Goal: Task Accomplishment & Management: Complete application form

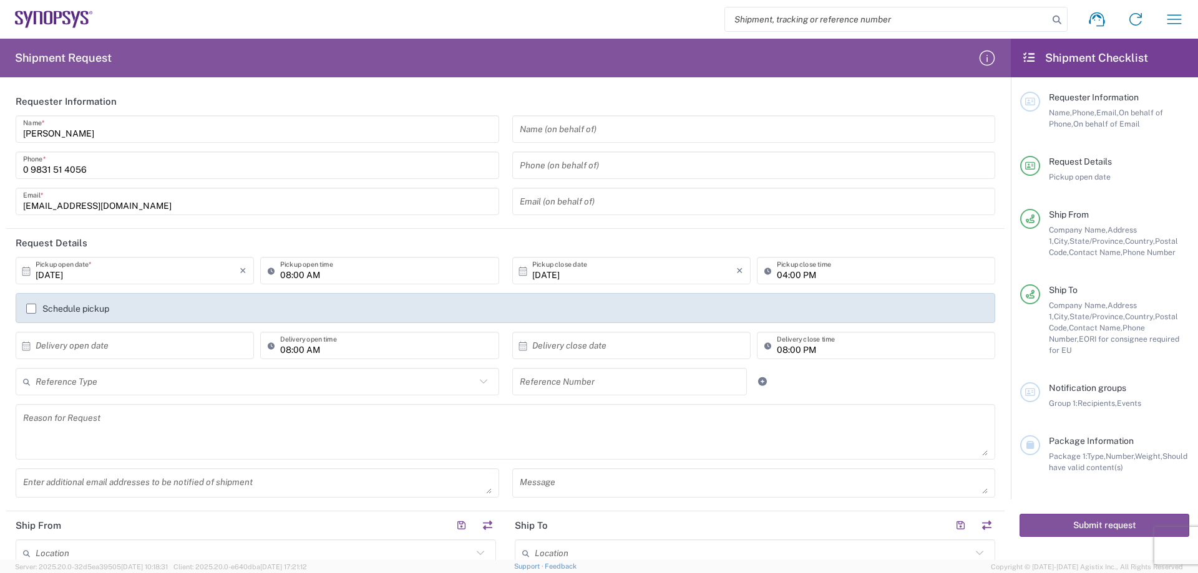
scroll to position [250, 0]
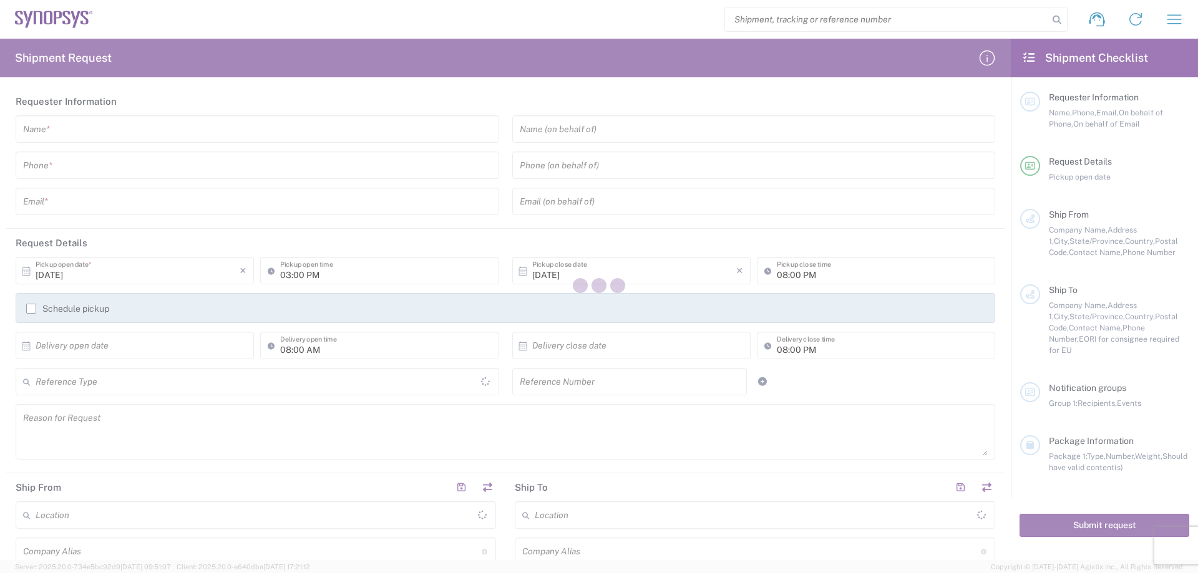
type input "[GEOGRAPHIC_DATA]"
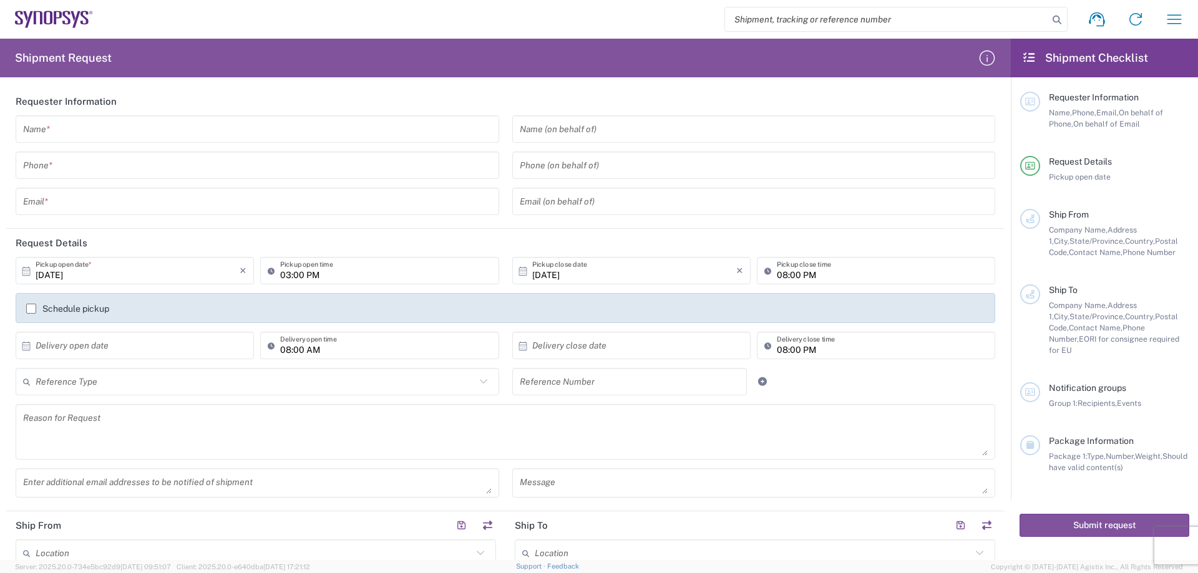
click at [86, 132] on input "text" at bounding box center [257, 130] width 468 height 22
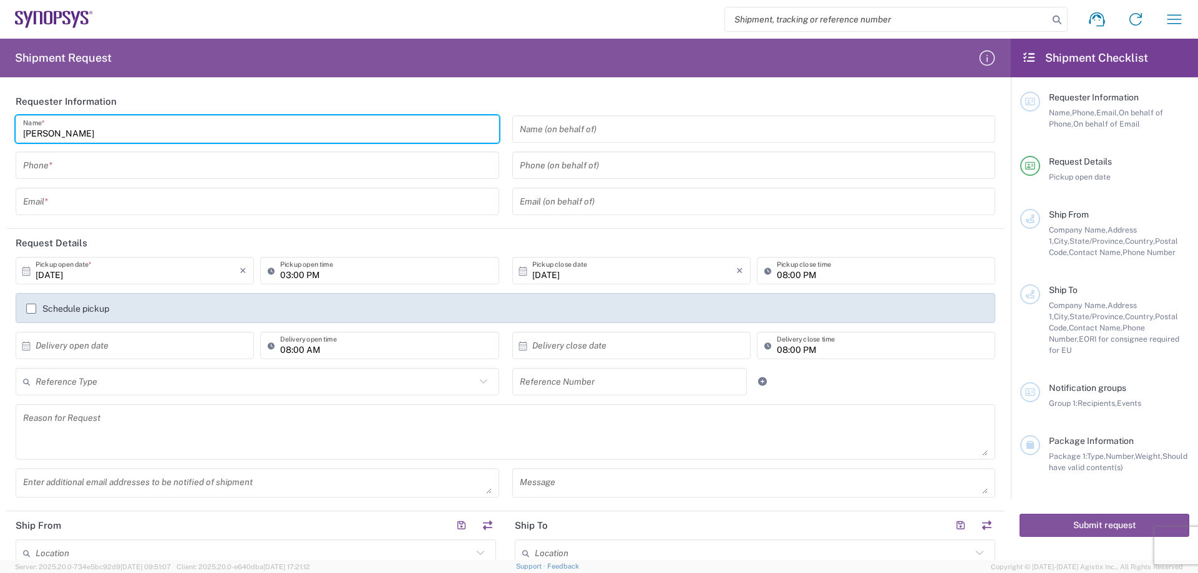
type input "[PERSON_NAME]"
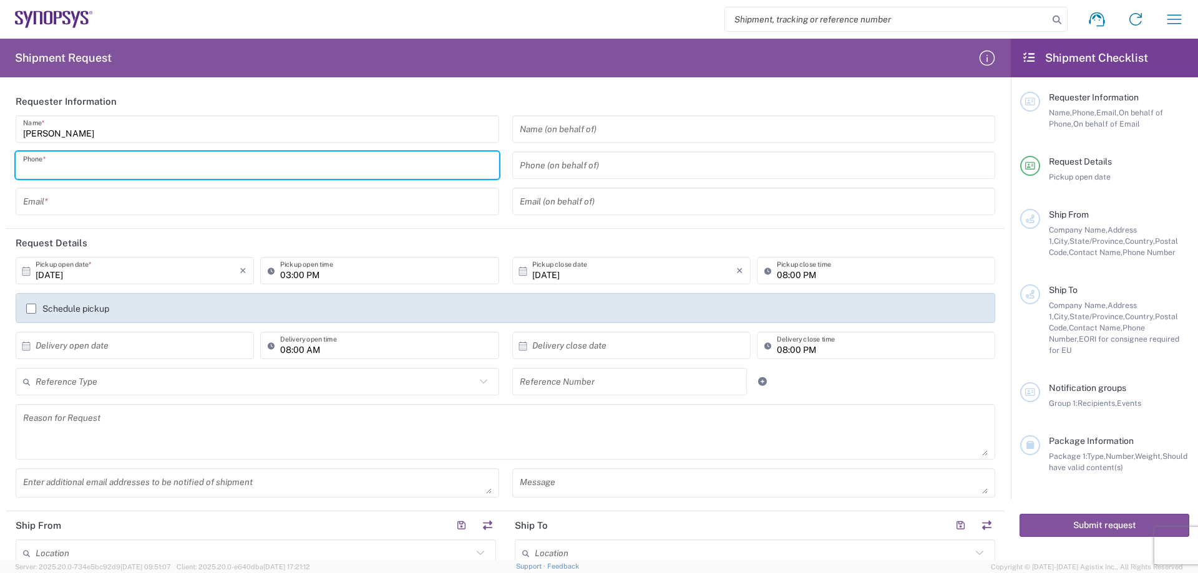
paste input "3091050270"
type input "3"
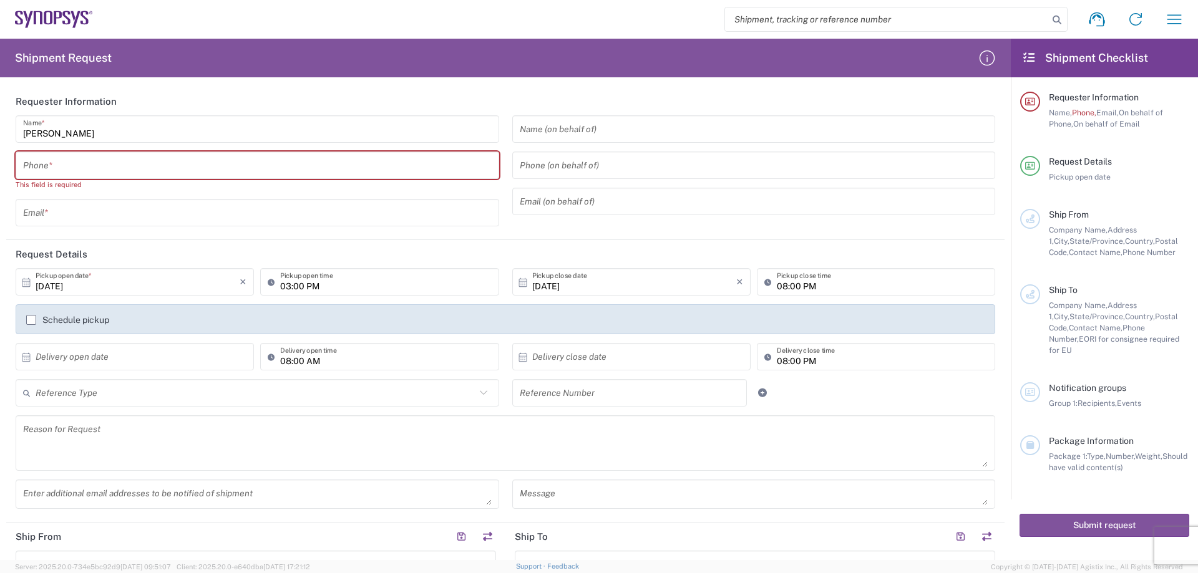
click at [55, 165] on input "tel" at bounding box center [257, 166] width 468 height 22
paste input "(0) 9831-51-4056"
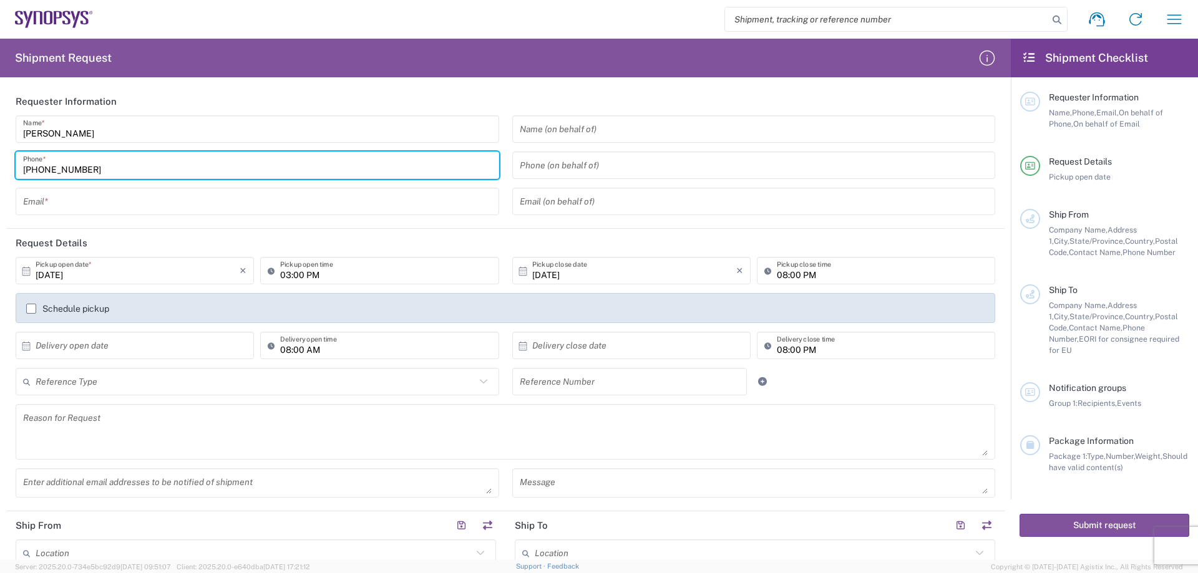
type input "(0) 9831-51-4056"
click at [72, 201] on input "text" at bounding box center [257, 202] width 468 height 22
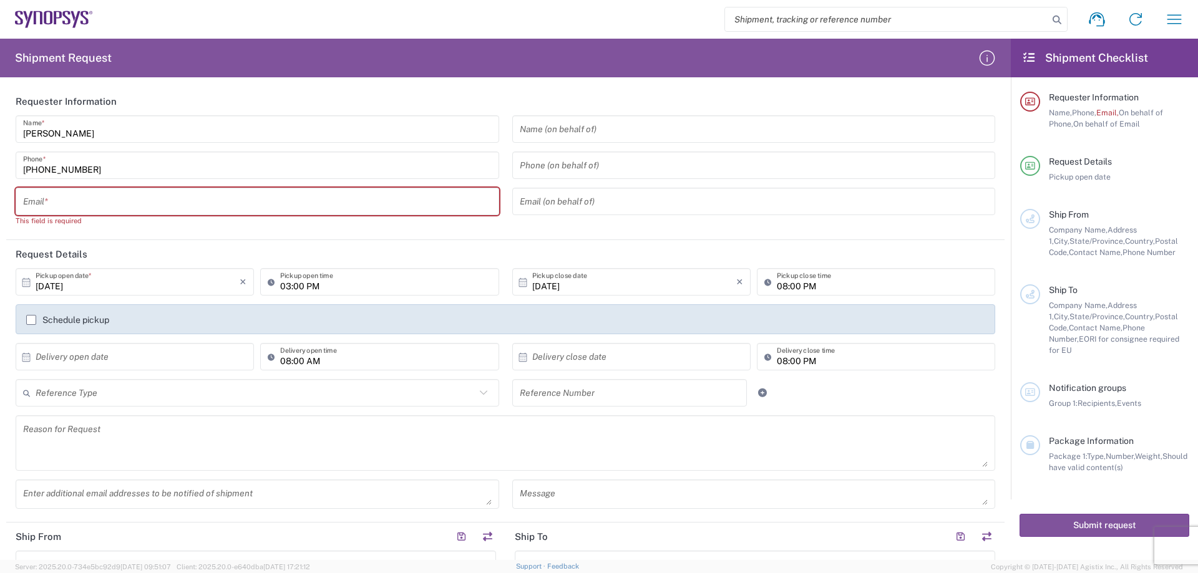
click at [62, 197] on input "text" at bounding box center [257, 202] width 468 height 22
paste input "kim.seibold@sanmina.com"
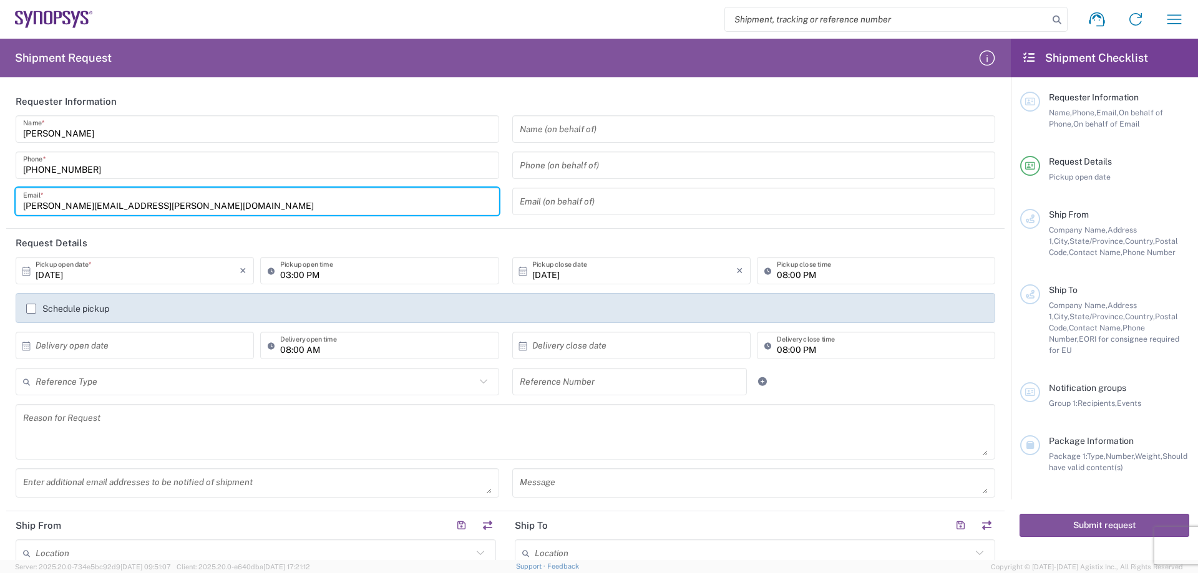
type input "kim.seibold@sanmina.com"
click at [286, 276] on input "03:00 PM" at bounding box center [385, 271] width 211 height 22
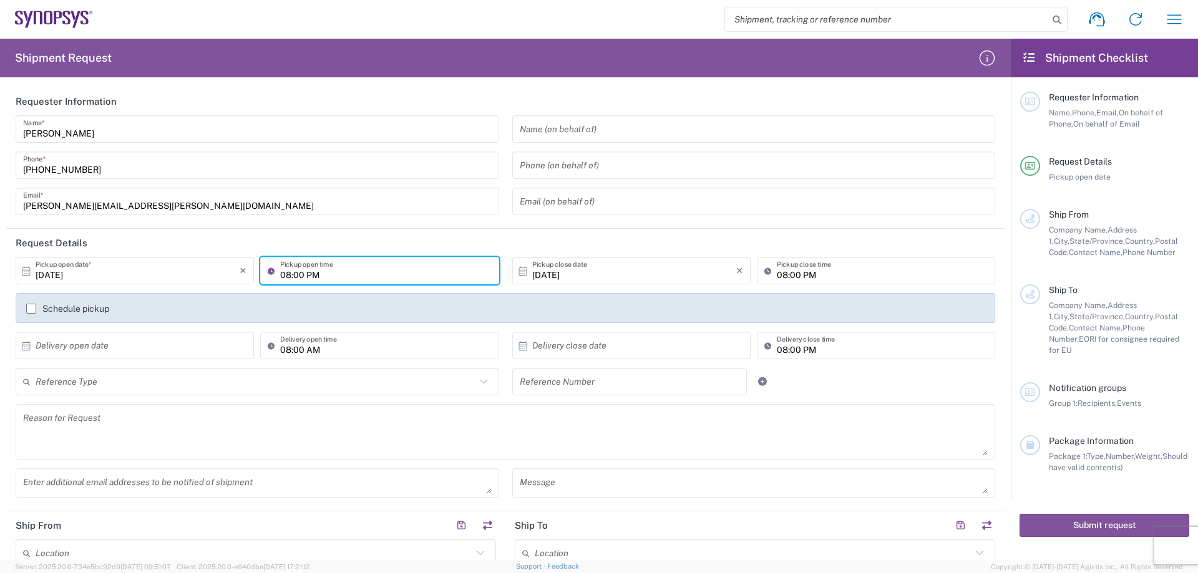
click at [306, 276] on input "08:00 PM" at bounding box center [385, 271] width 211 height 22
type input "08:00 AM"
click at [777, 277] on input "08:00 PM" at bounding box center [882, 271] width 211 height 22
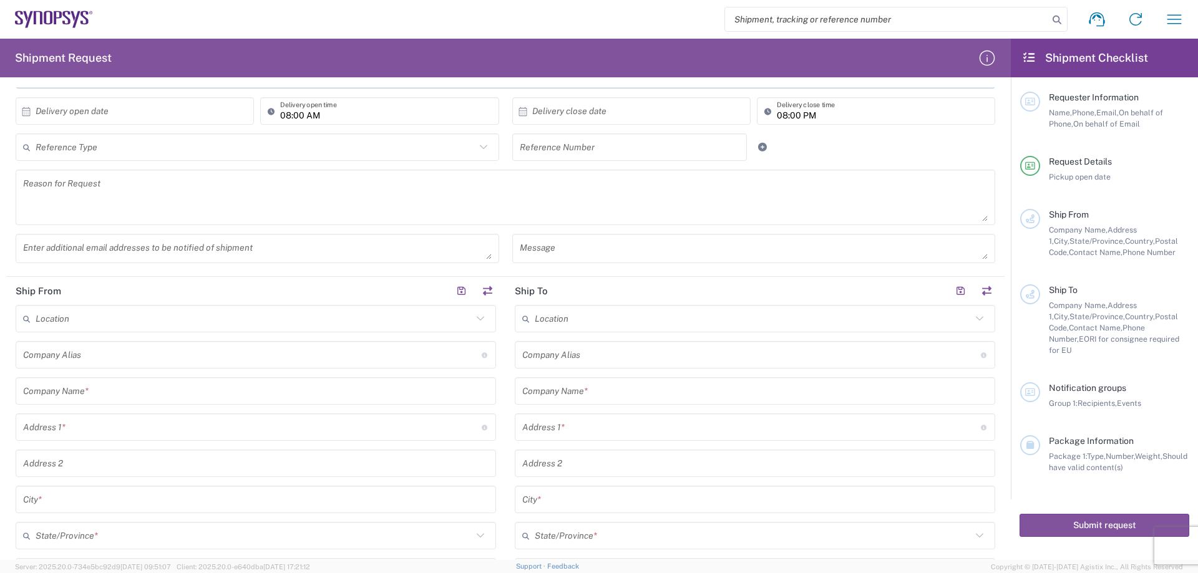
scroll to position [250, 0]
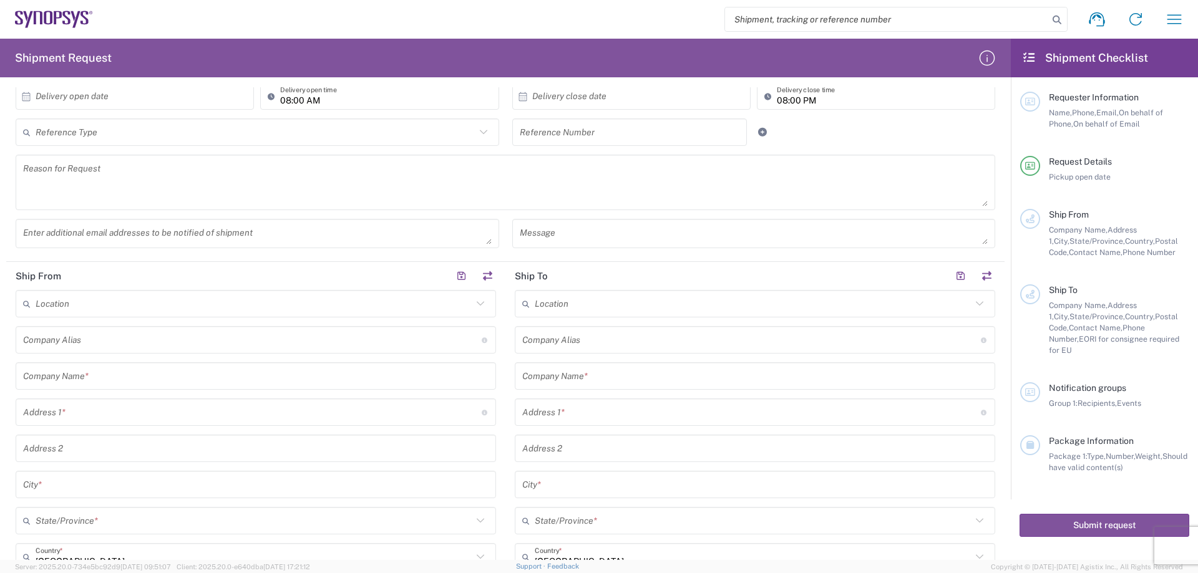
type input "04:00 PM"
click at [114, 373] on input "text" at bounding box center [255, 377] width 465 height 22
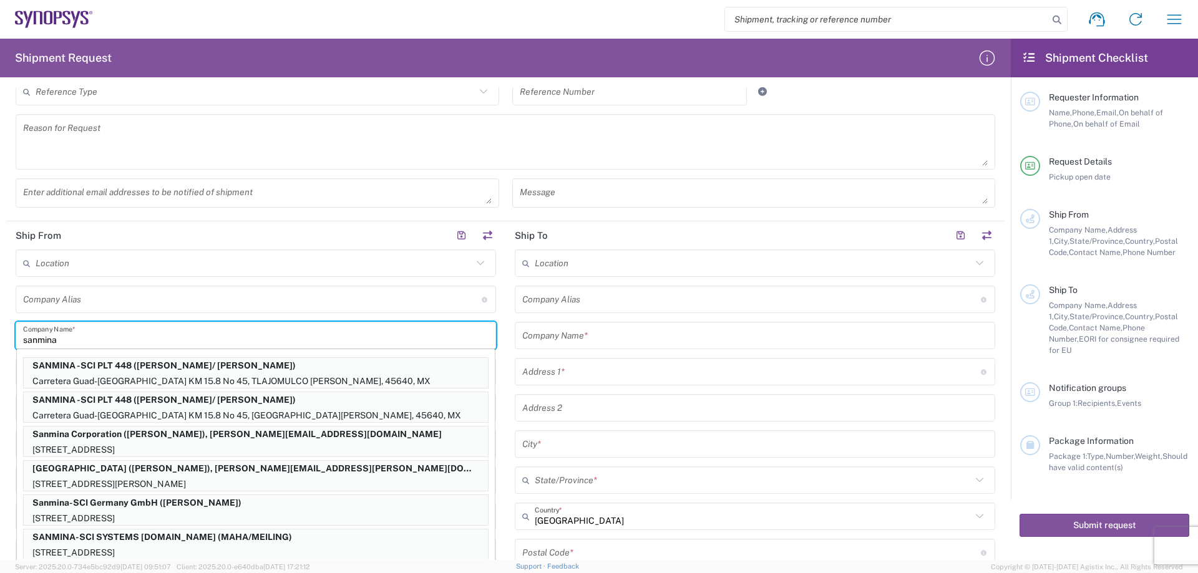
scroll to position [312, 0]
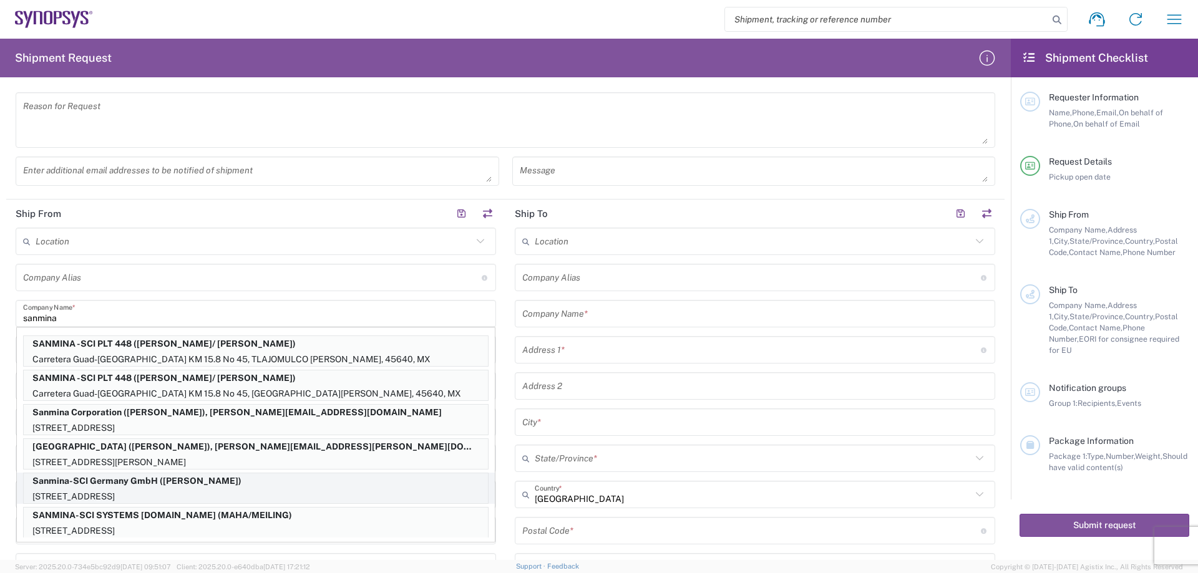
click at [212, 485] on p "Sanmina-SCI Germany GmbH (Kim Seibold)" at bounding box center [256, 481] width 464 height 16
type input "Sanmina-SCI Germany GmbH"
type input "[STREET_ADDRESS]"
type input "[GEOGRAPHIC_DATA]"
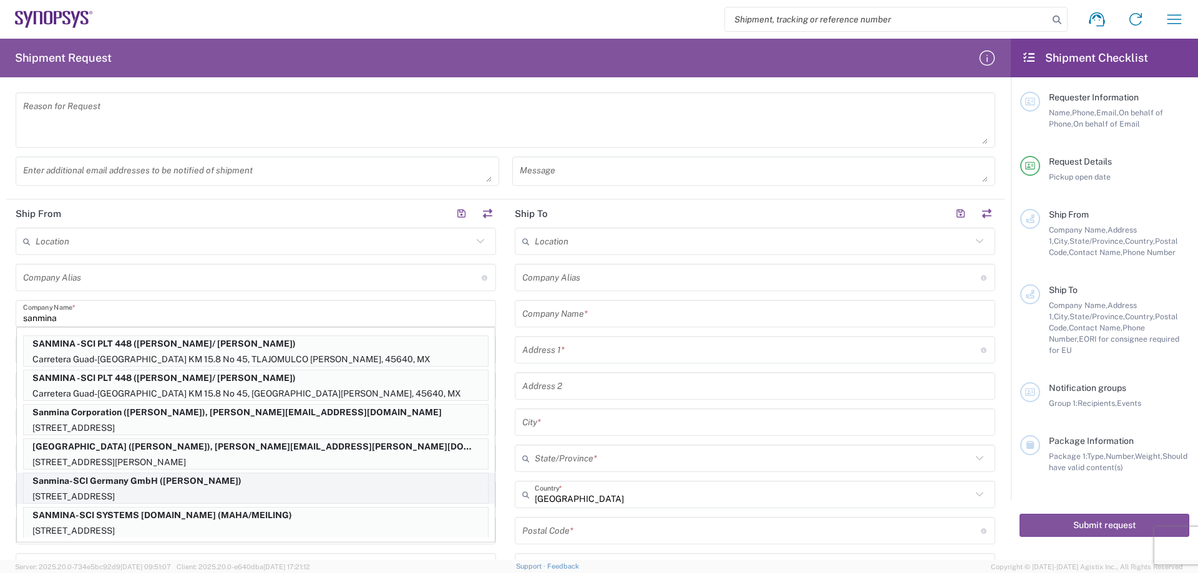
type input "91710"
type input "[PERSON_NAME]"
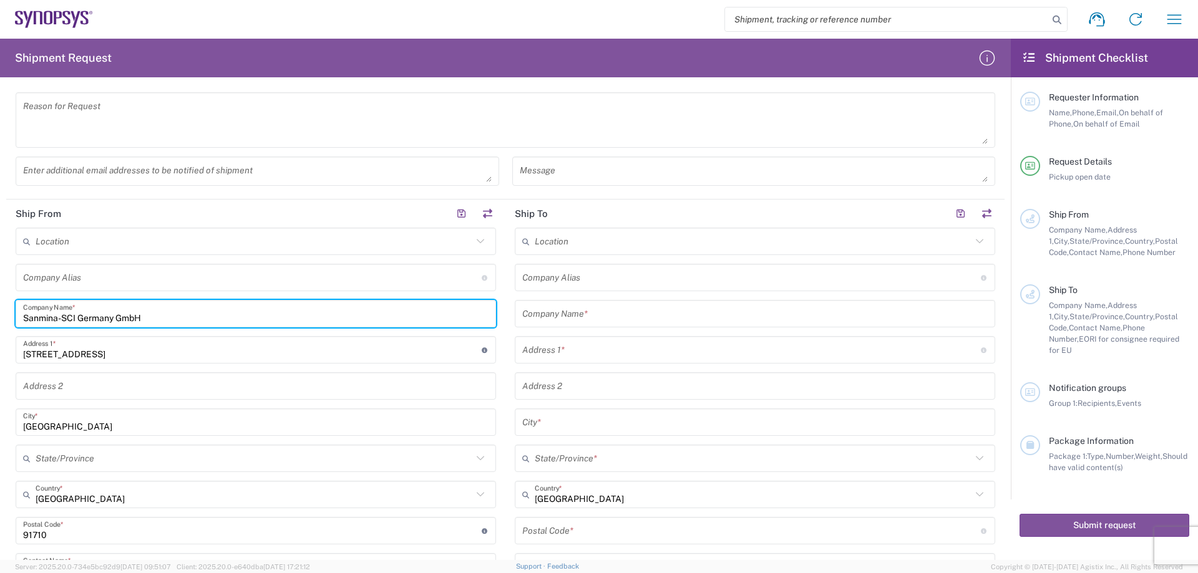
type input "[GEOGRAPHIC_DATA]"
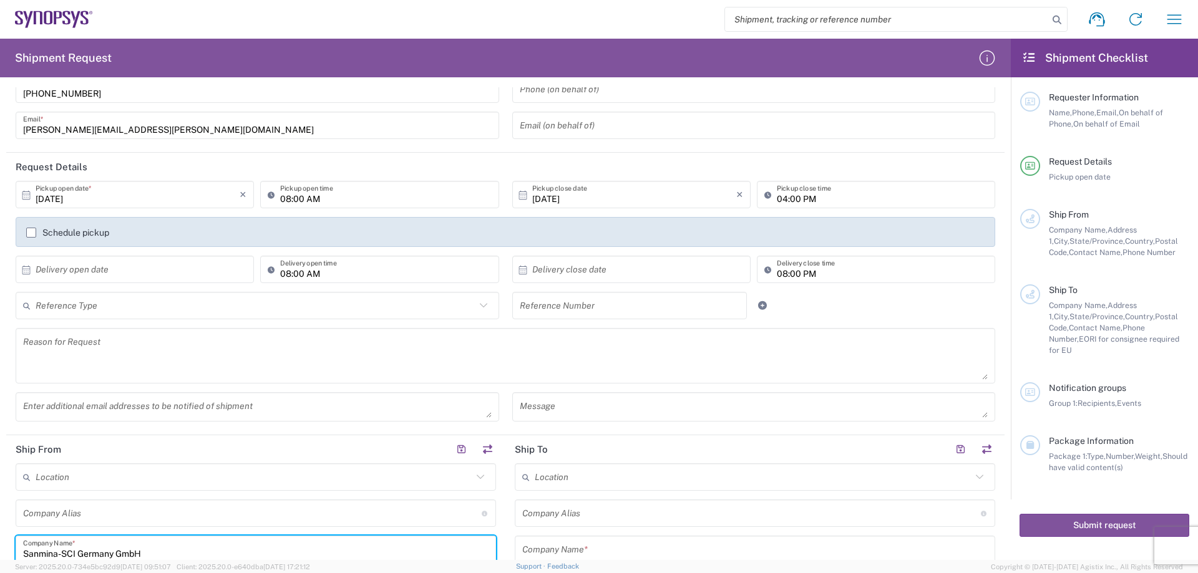
scroll to position [0, 0]
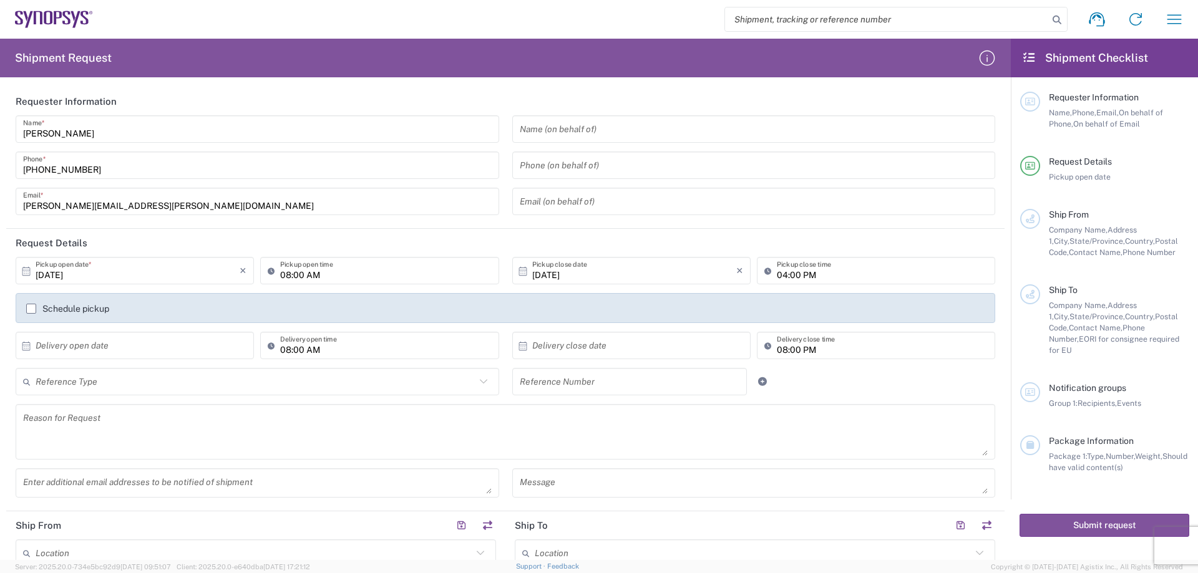
click at [114, 213] on div "kim.seibold@sanmina.com Email *" at bounding box center [257, 201] width 483 height 27
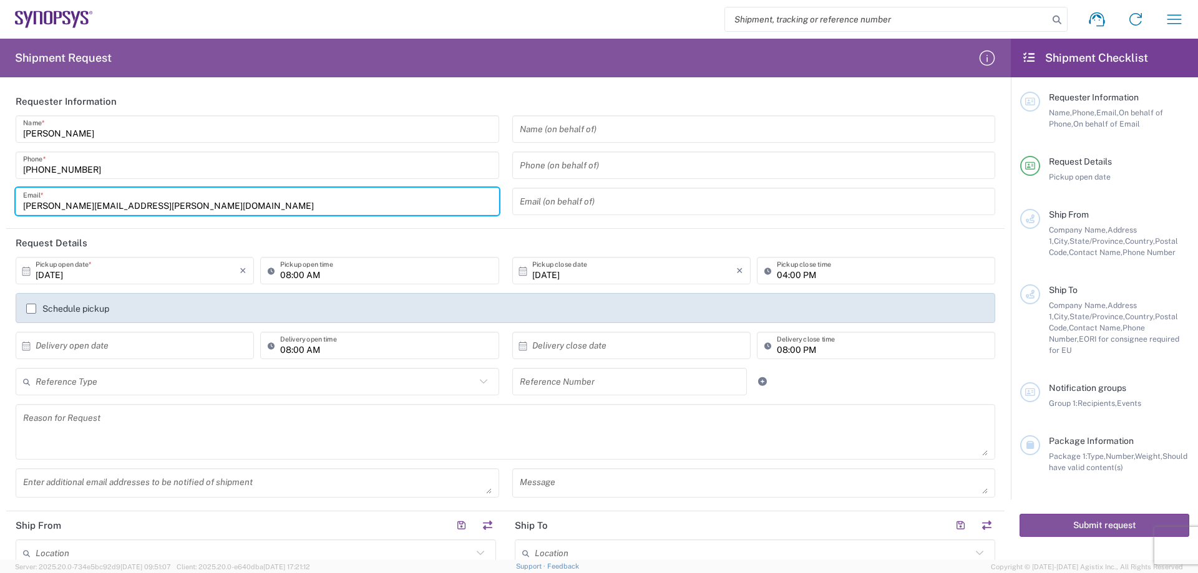
click at [114, 213] on div "kim.seibold@sanmina.com Email *" at bounding box center [257, 201] width 483 height 27
drag, startPoint x: 145, startPoint y: 205, endPoint x: -47, endPoint y: 198, distance: 192.9
click at [0, 198] on html "Shipment request Shipment tracking Employee non-product shipment request My shi…" at bounding box center [599, 286] width 1198 height 573
paste input "import.export"
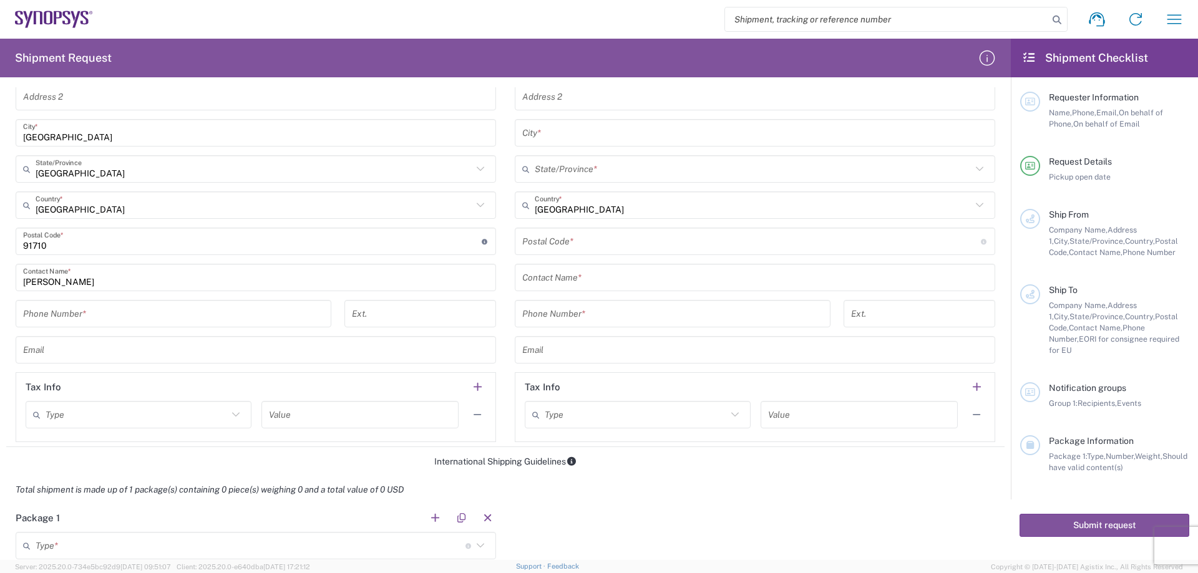
scroll to position [624, 0]
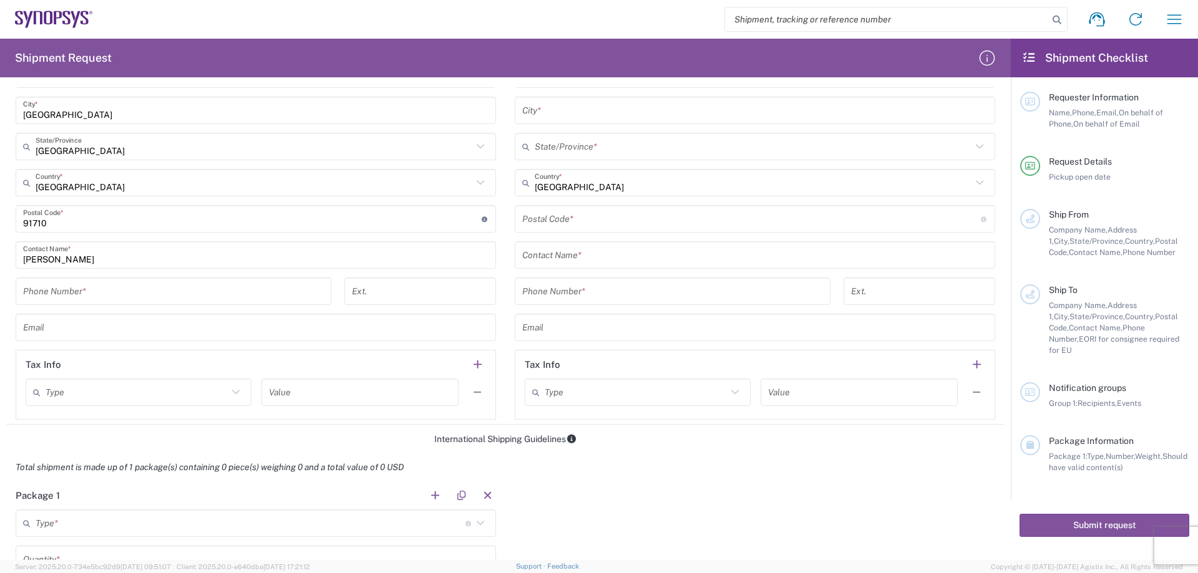
type input "[EMAIL_ADDRESS][DOMAIN_NAME]"
click at [89, 336] on input "text" at bounding box center [255, 328] width 465 height 22
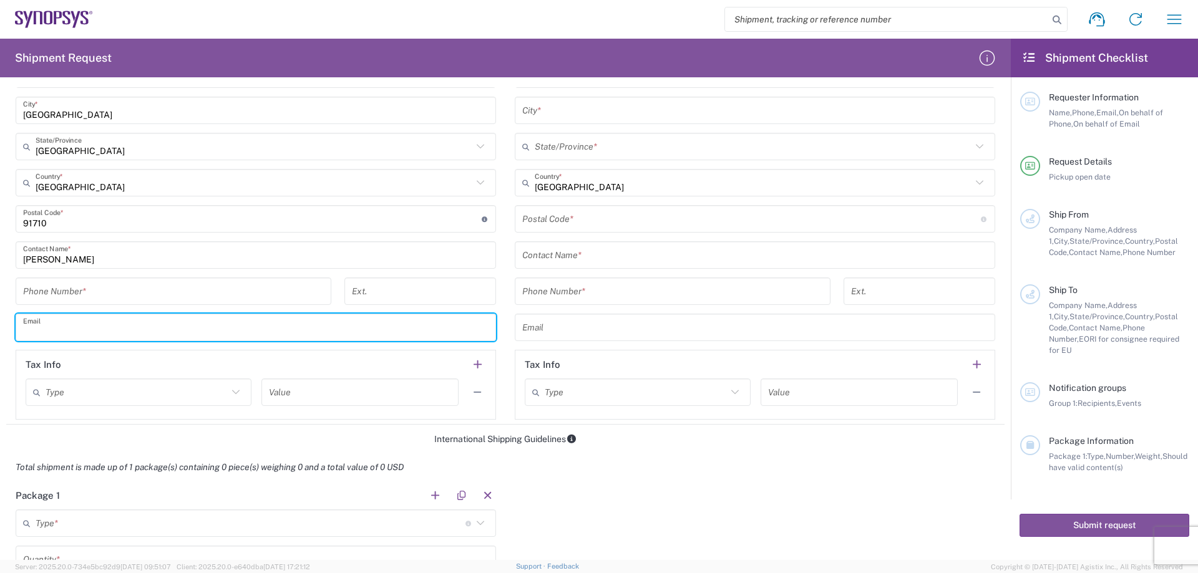
paste input "[EMAIL_ADDRESS][DOMAIN_NAME]"
type input "[EMAIL_ADDRESS][DOMAIN_NAME]"
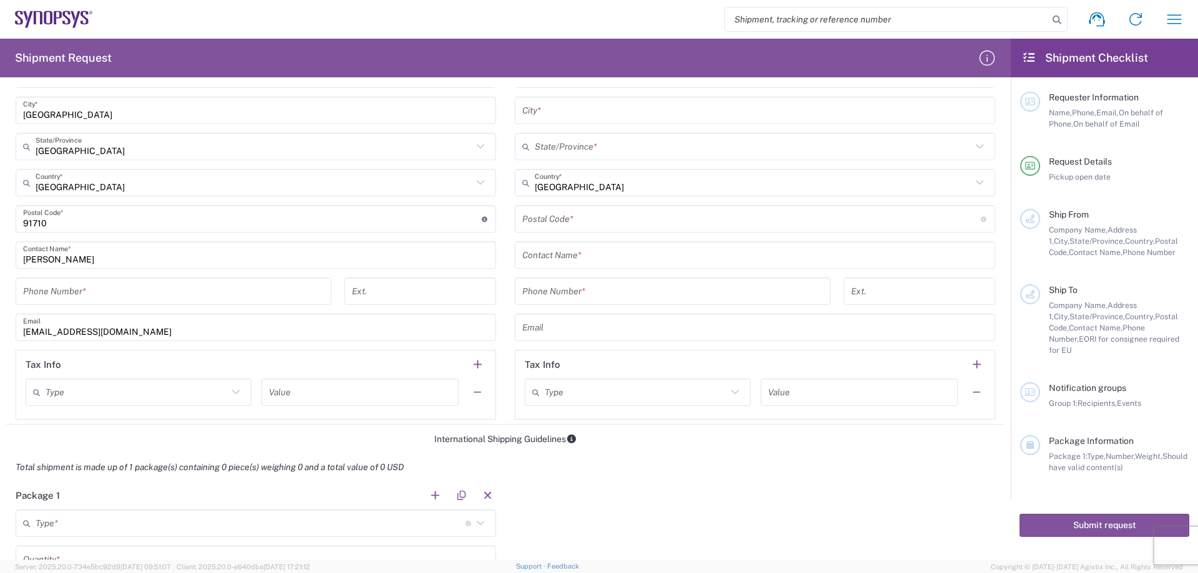
click at [75, 282] on input "tel" at bounding box center [173, 292] width 301 height 22
paste input "(0) 9831-51-4056"
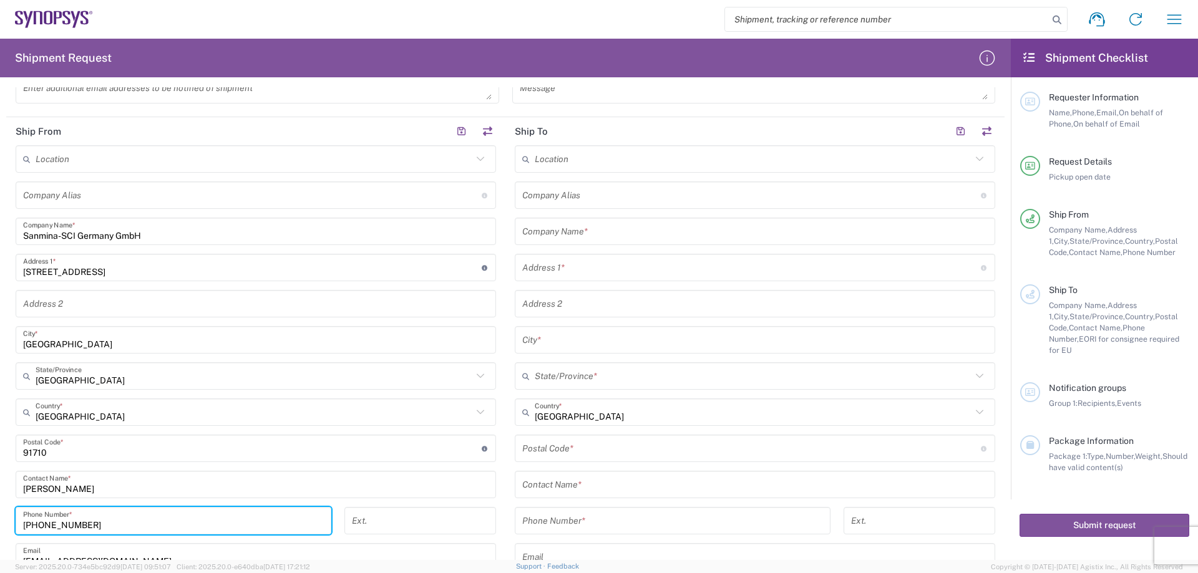
scroll to position [374, 0]
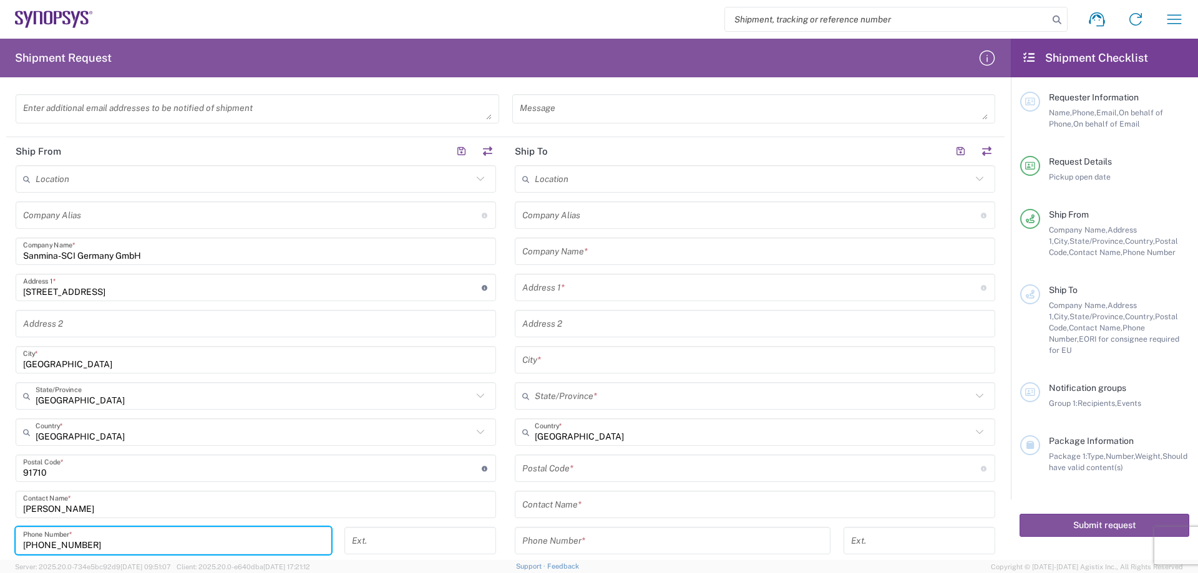
type input "(0) 9831-51-4056"
click at [570, 252] on input "text" at bounding box center [754, 252] width 465 height 22
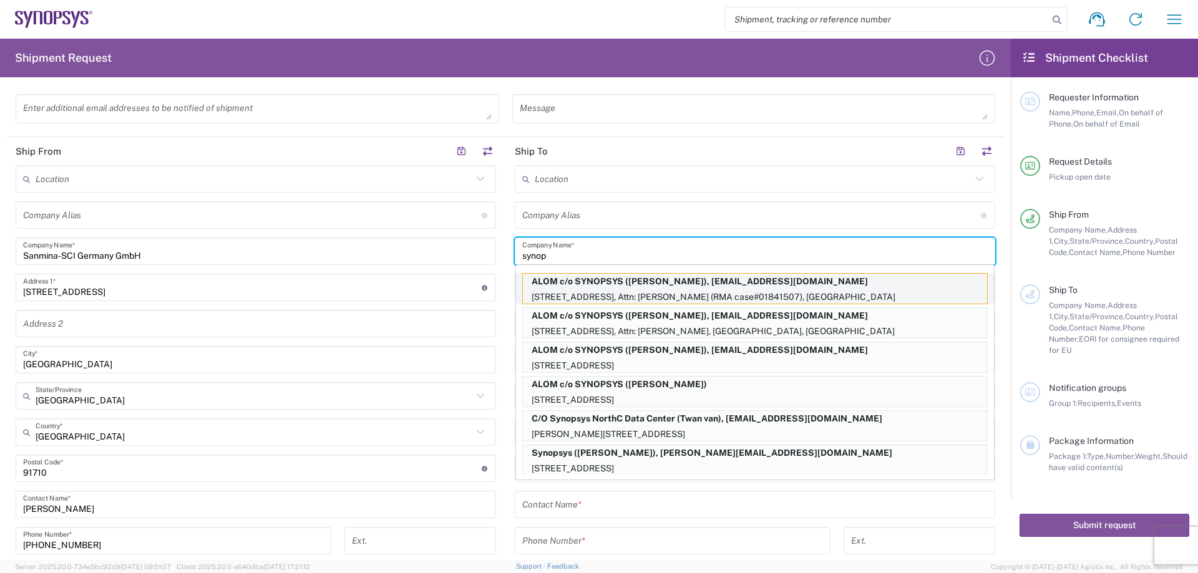
click at [609, 288] on p "ALOM c/o SYNOPSYS (Lisa Young), synopsyssupport@alom.com" at bounding box center [755, 282] width 464 height 16
type input "ALOM c/o SYNOPSYS"
type input "[STREET_ADDRESS]"
type input "Attn: [PERSON_NAME] (RMA case#01841507)"
type input "Fremont"
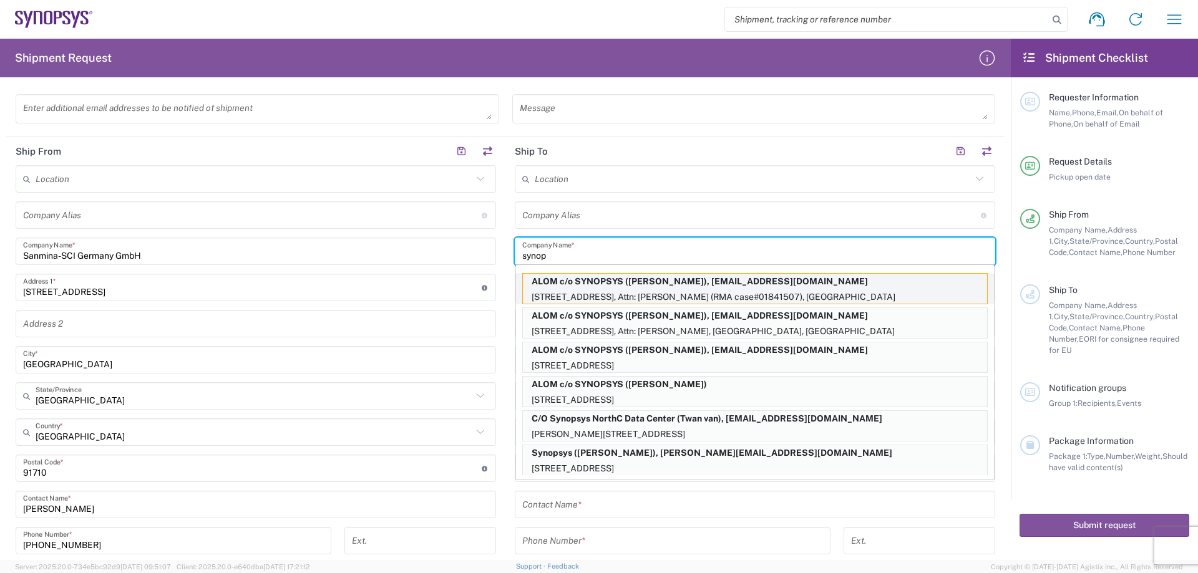
type input "[US_STATE]"
type input "94539"
type input "[PERSON_NAME]"
type input "5102999093"
type input "[EMAIL_ADDRESS][DOMAIN_NAME]"
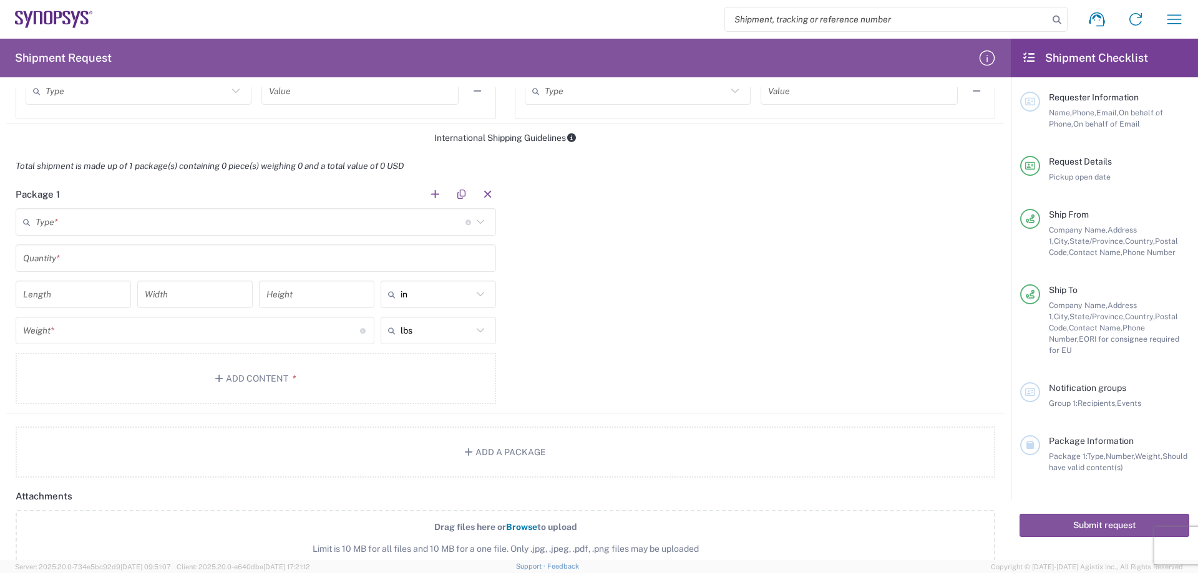
scroll to position [936, 0]
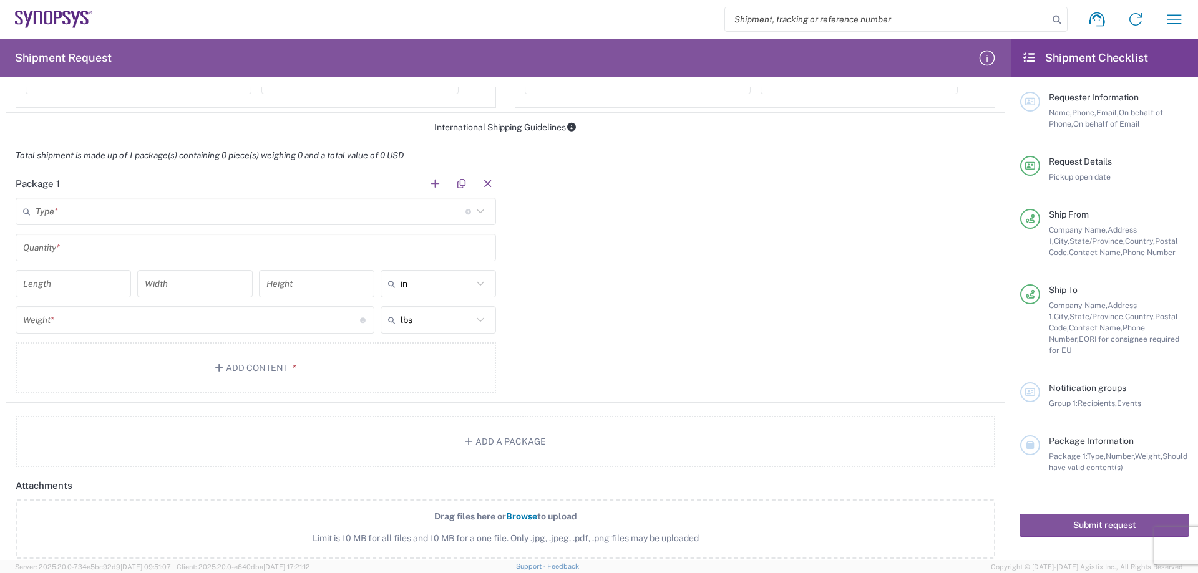
click at [283, 207] on input "text" at bounding box center [251, 212] width 430 height 22
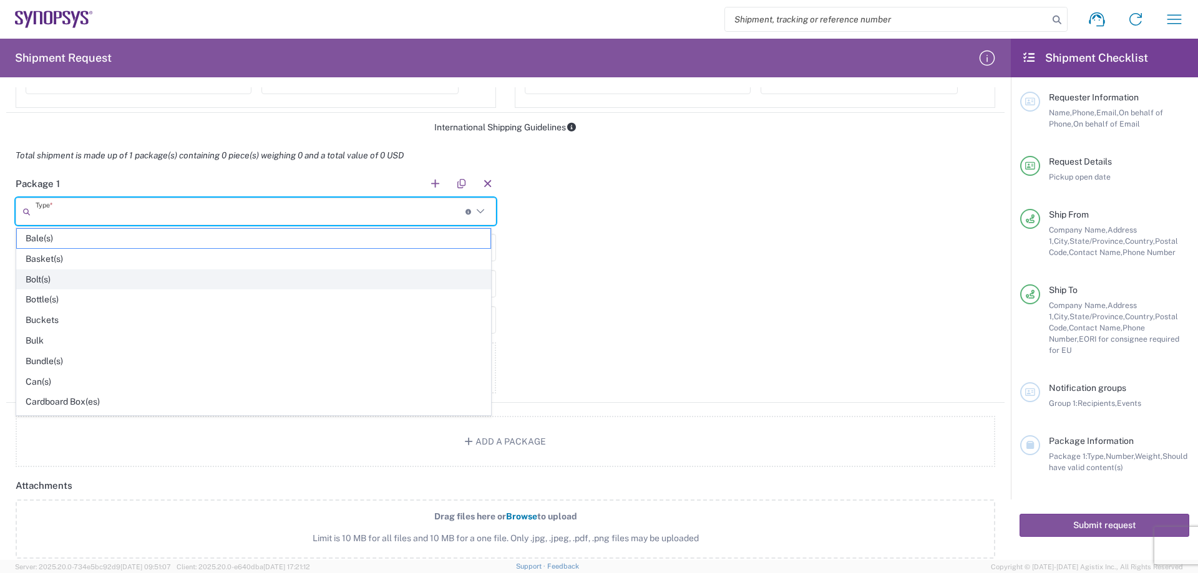
scroll to position [62, 0]
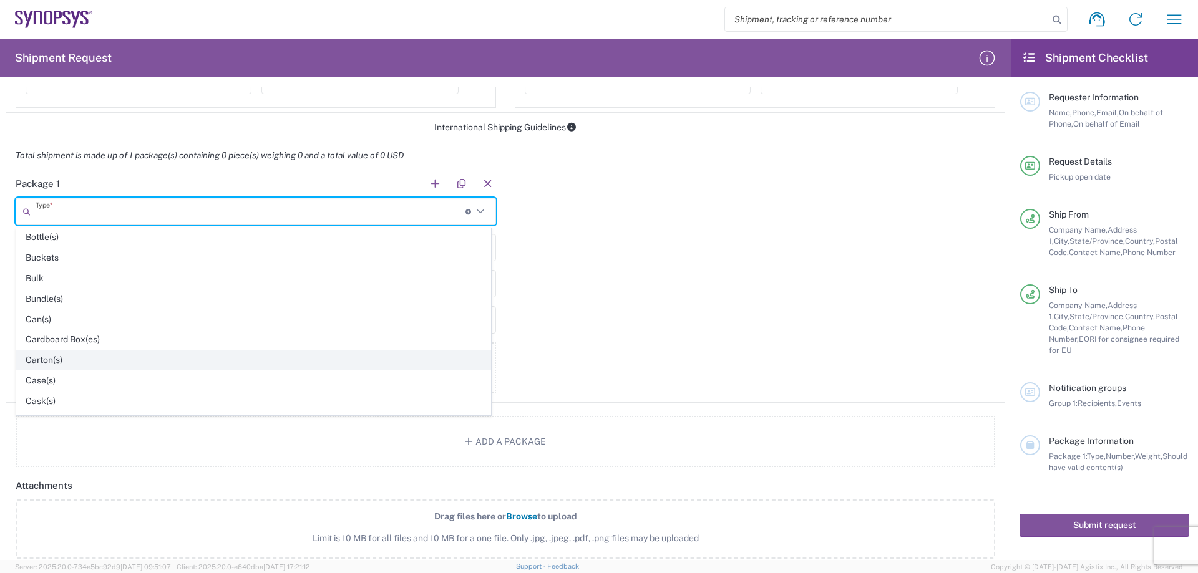
click at [124, 361] on span "Carton(s)" at bounding box center [253, 360] width 473 height 19
type input "Carton(s)"
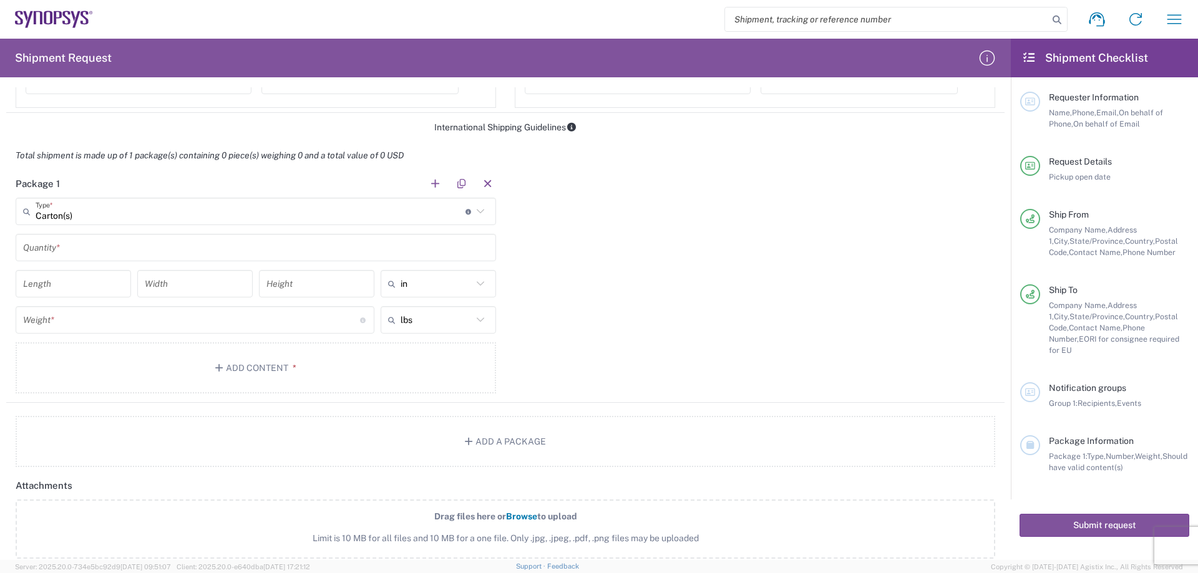
click at [99, 246] on input "text" at bounding box center [255, 248] width 465 height 22
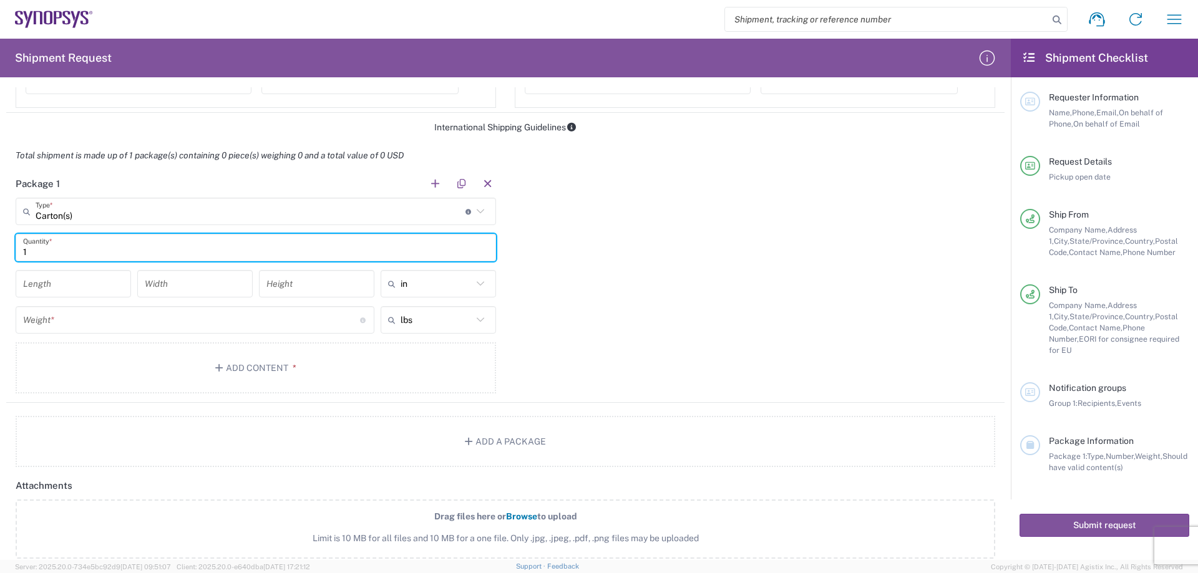
type input "1"
click at [420, 281] on input "text" at bounding box center [436, 284] width 72 height 20
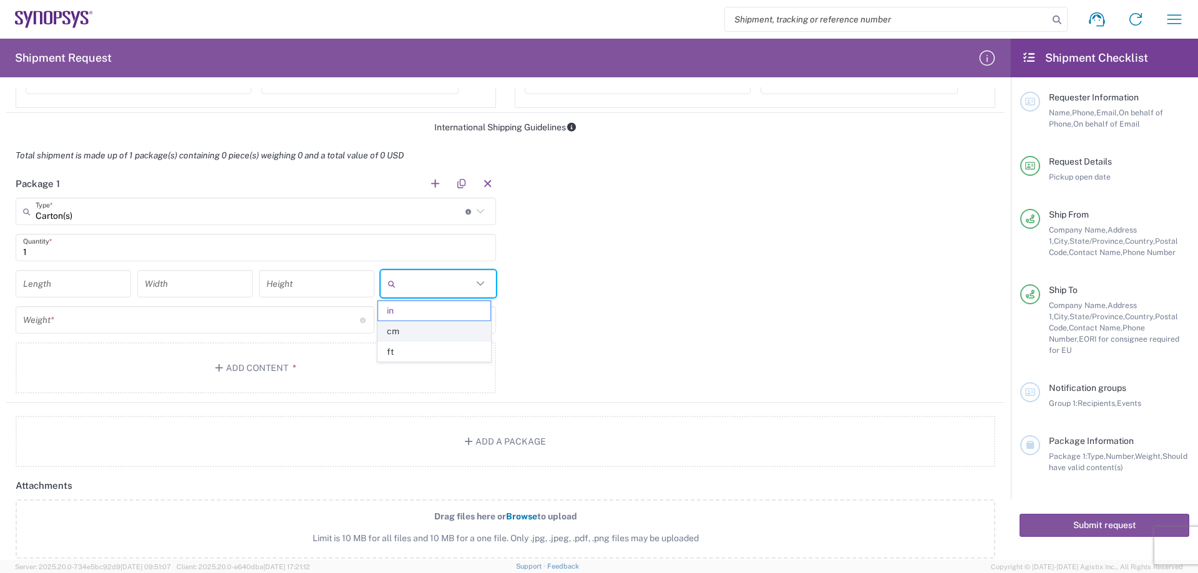
click at [413, 321] on li "cm" at bounding box center [433, 331] width 113 height 21
type input "cm"
click at [414, 319] on input "text" at bounding box center [436, 320] width 72 height 20
drag, startPoint x: 394, startPoint y: 364, endPoint x: 363, endPoint y: 361, distance: 31.4
click at [394, 364] on span "kgs" at bounding box center [434, 367] width 112 height 19
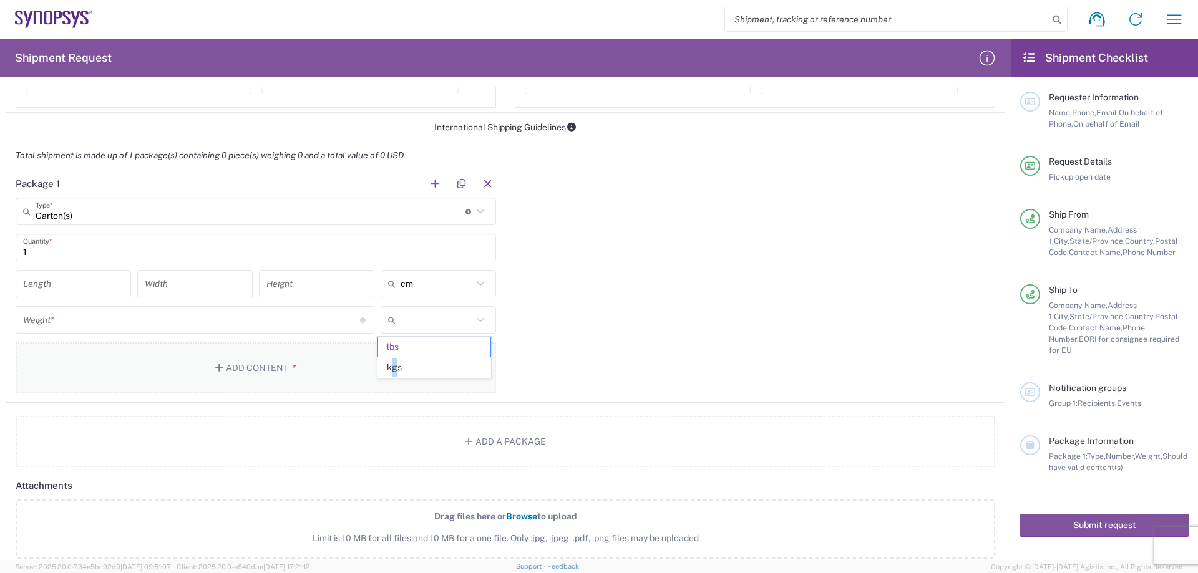
type input "kgs"
click at [72, 282] on input "number" at bounding box center [73, 284] width 100 height 22
type input "60"
type input "50"
type input "27"
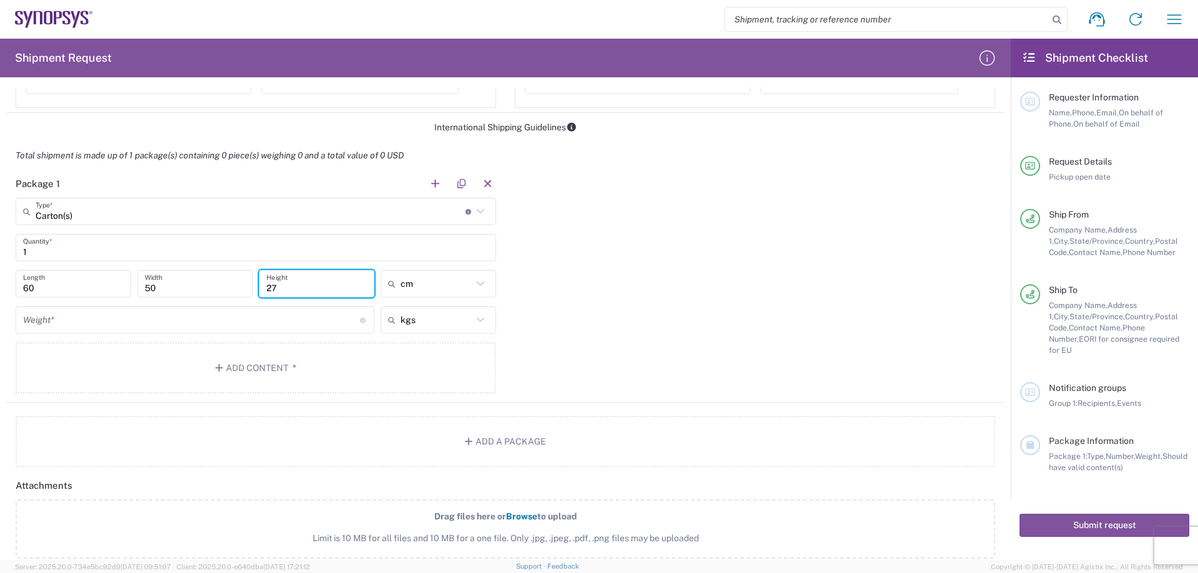
click at [94, 322] on input "number" at bounding box center [191, 320] width 337 height 22
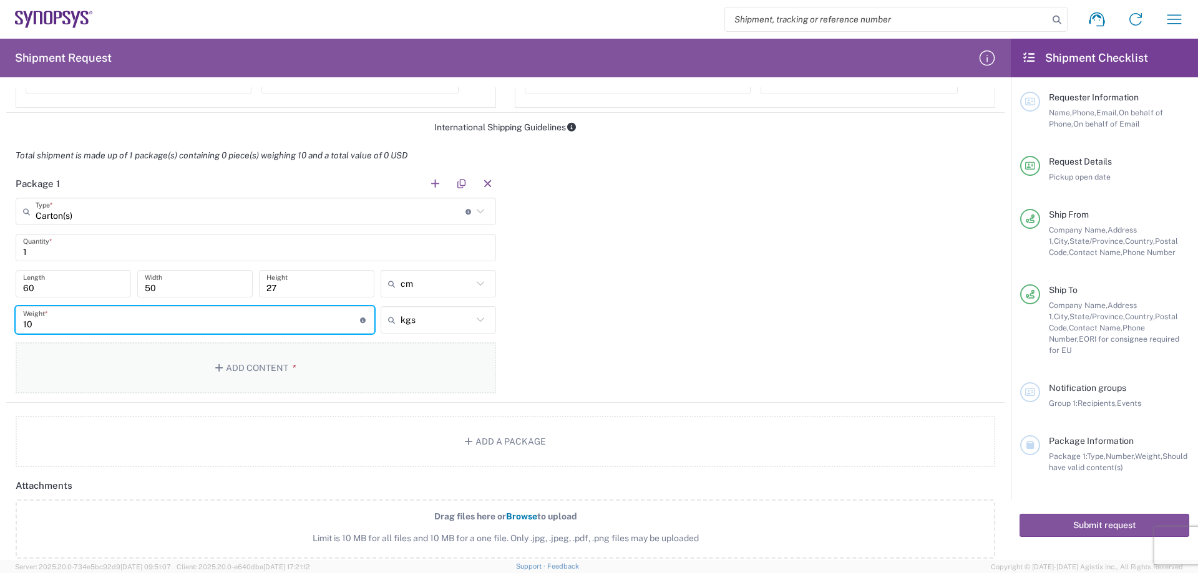
type input "10"
click at [234, 370] on button "Add Content *" at bounding box center [256, 367] width 480 height 51
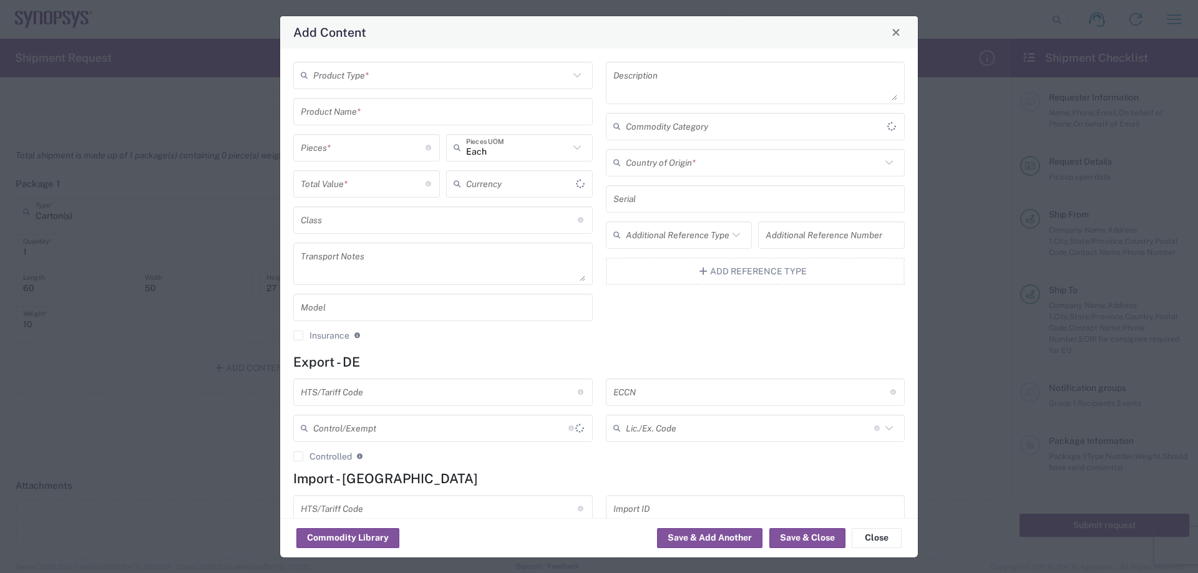
type input "US Dollar"
click at [400, 75] on input "text" at bounding box center [441, 75] width 256 height 22
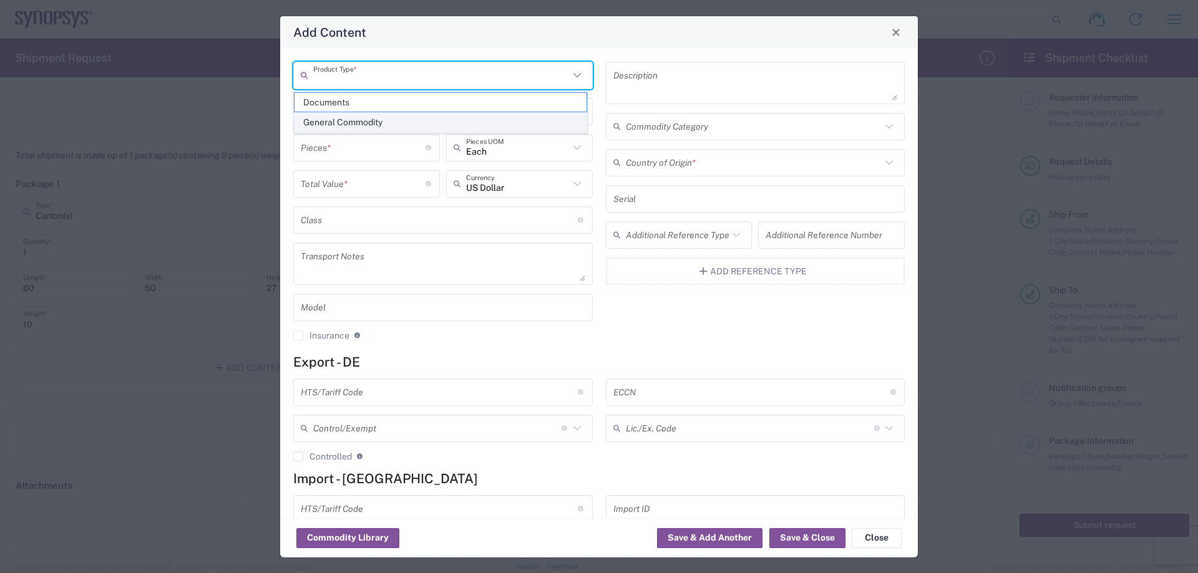
click at [394, 116] on span "General Commodity" at bounding box center [440, 122] width 292 height 19
type input "General Commodity"
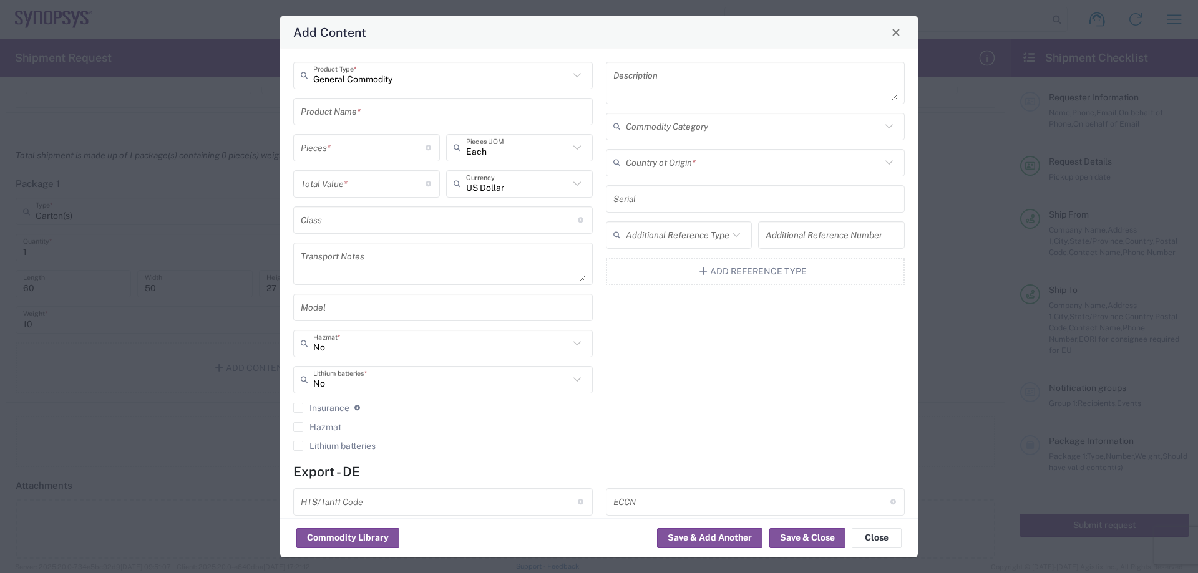
click at [394, 114] on input "text" at bounding box center [443, 111] width 284 height 22
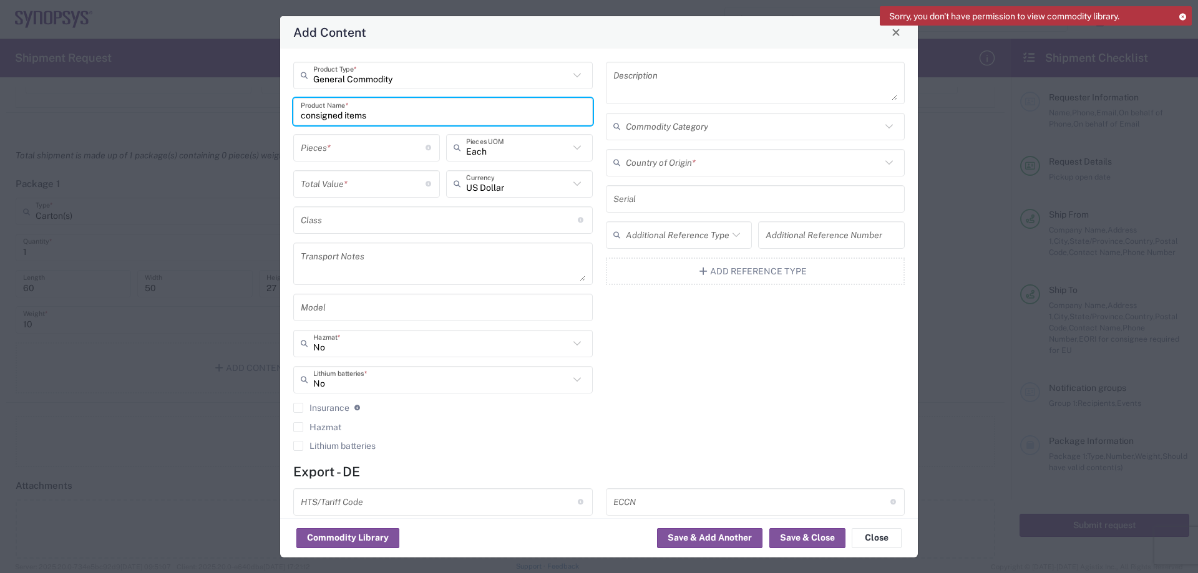
type input "consigned items"
click at [379, 142] on input "number" at bounding box center [363, 148] width 125 height 22
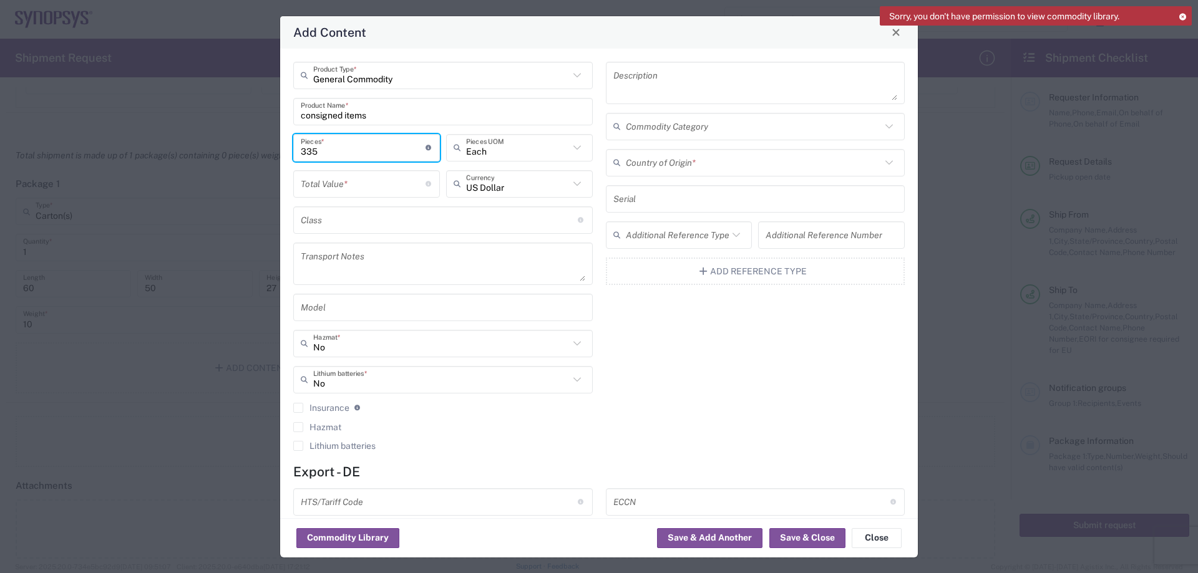
type input "335"
click at [374, 181] on input "number" at bounding box center [363, 184] width 125 height 22
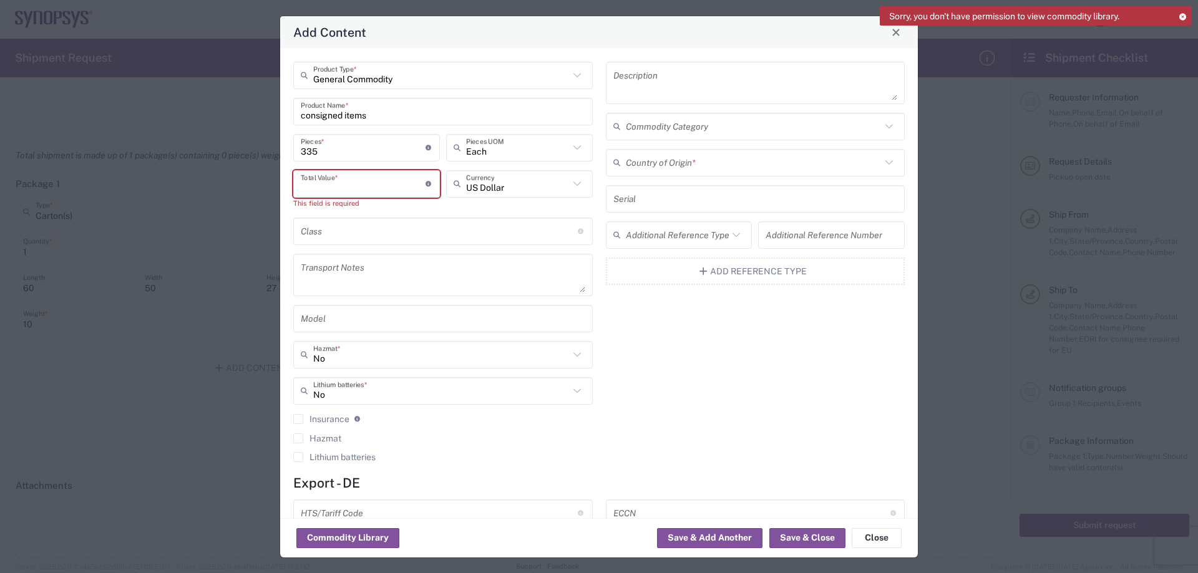
click at [331, 193] on input "number" at bounding box center [363, 184] width 125 height 22
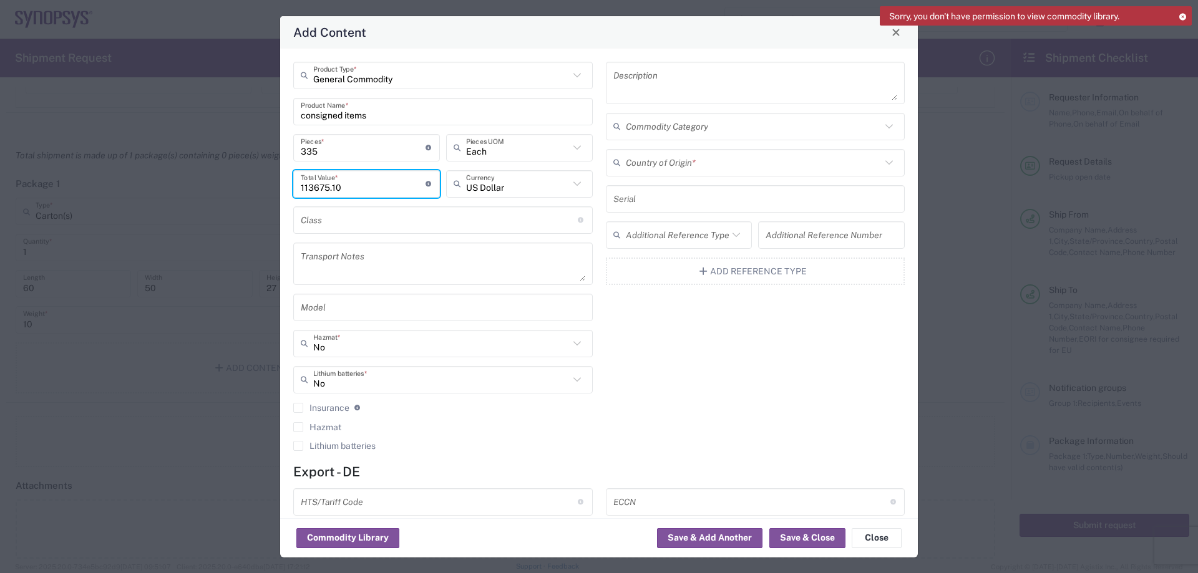
click at [767, 352] on div "Description Commodity Category Country of Origin * Serial Additional Reference …" at bounding box center [755, 261] width 313 height 398
click at [813, 534] on button "Save & Close" at bounding box center [807, 538] width 76 height 20
type input "113675.1"
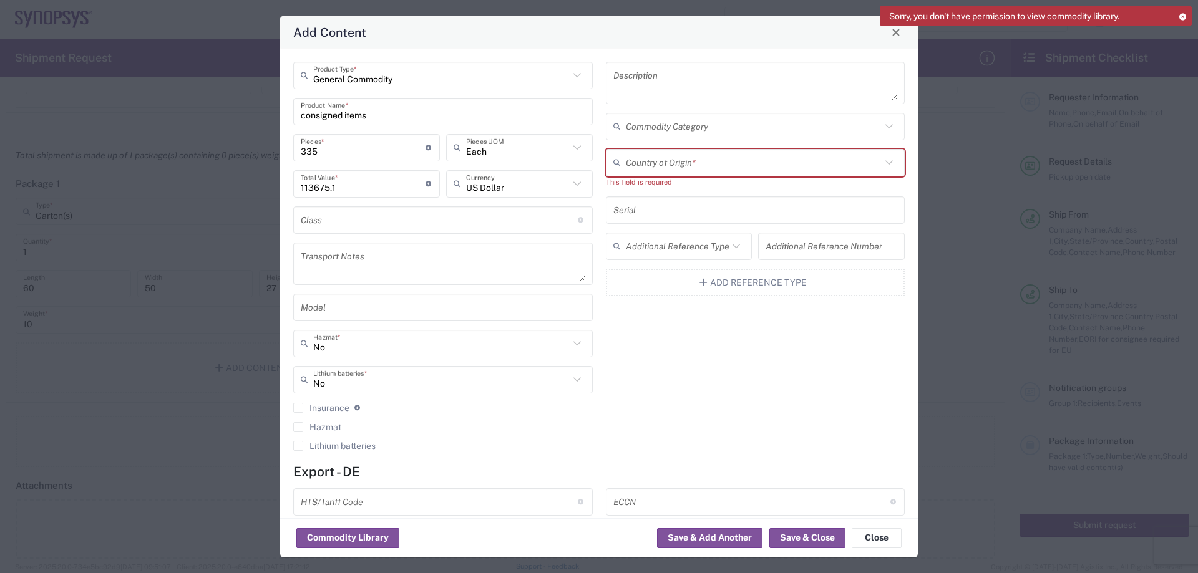
click at [858, 163] on input "text" at bounding box center [754, 163] width 256 height 22
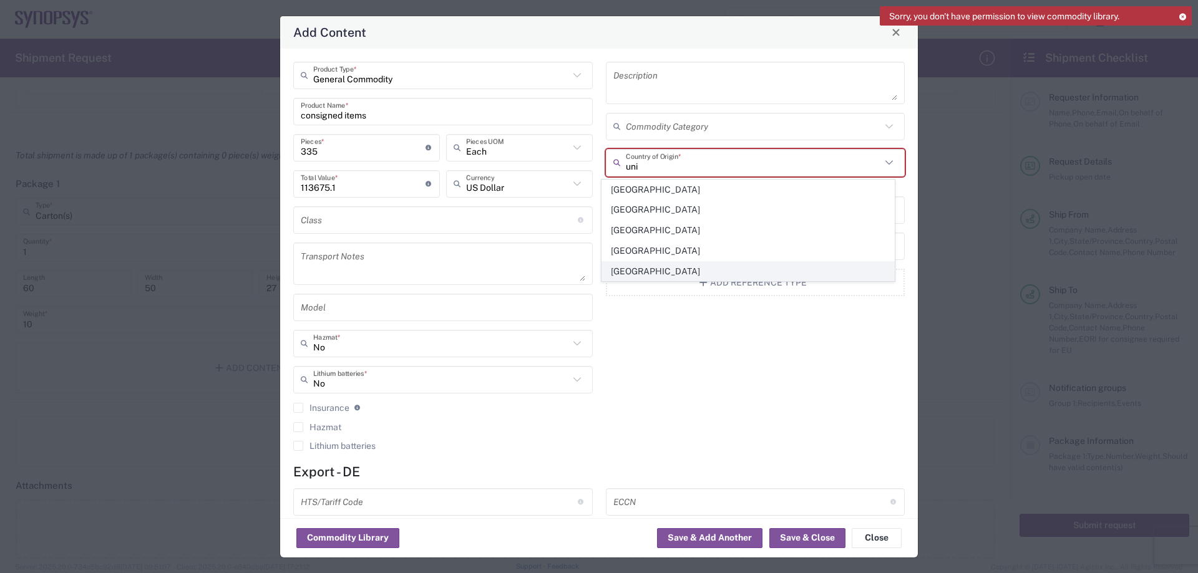
click at [663, 269] on span "[GEOGRAPHIC_DATA]" at bounding box center [748, 271] width 292 height 19
type input "[GEOGRAPHIC_DATA]"
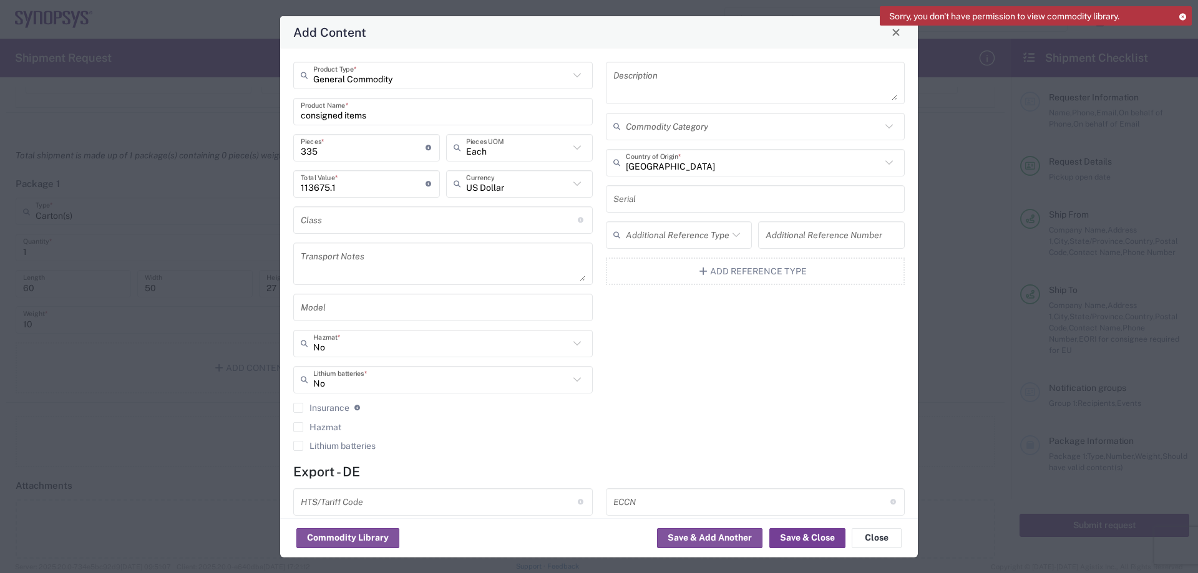
click at [805, 536] on button "Save & Close" at bounding box center [807, 538] width 76 height 20
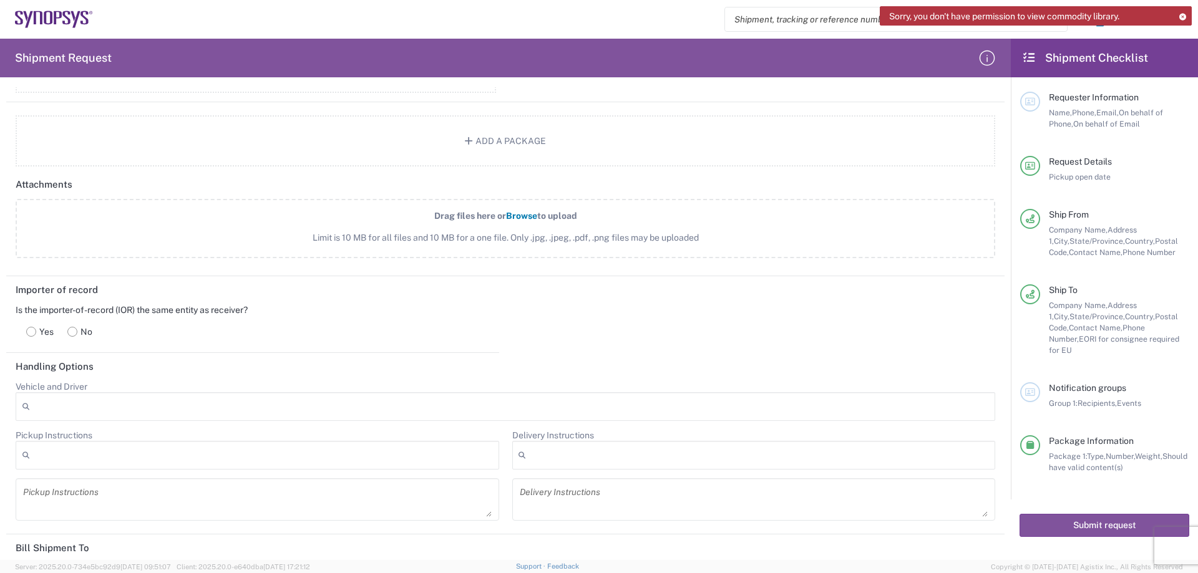
scroll to position [1470, 0]
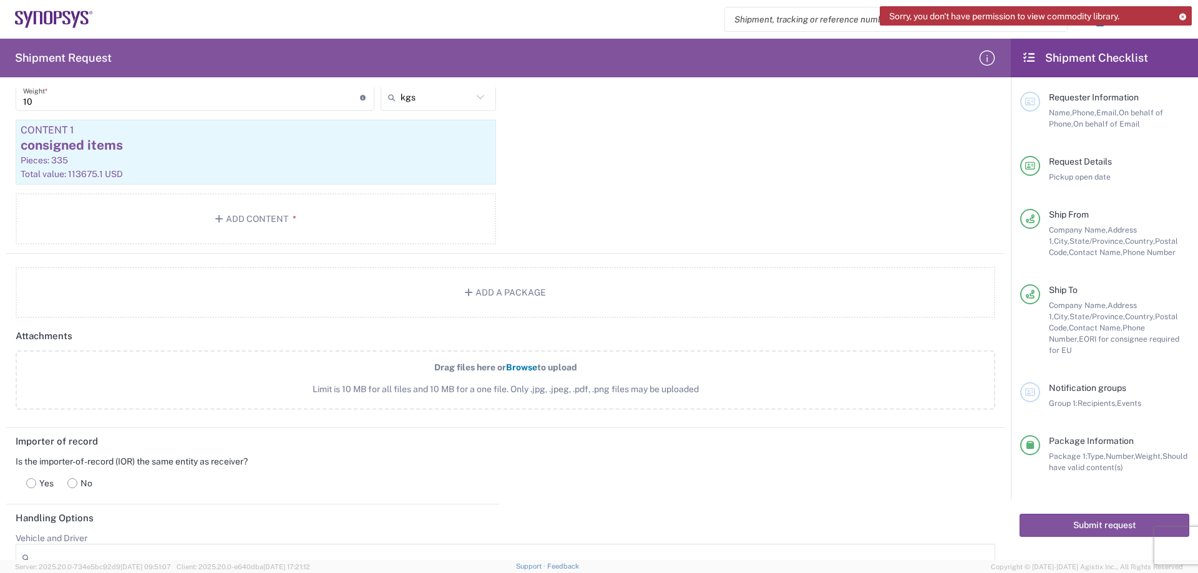
click at [1112, 384] on div "Notification groups Group 1: Recipients, Events" at bounding box center [1114, 395] width 149 height 27
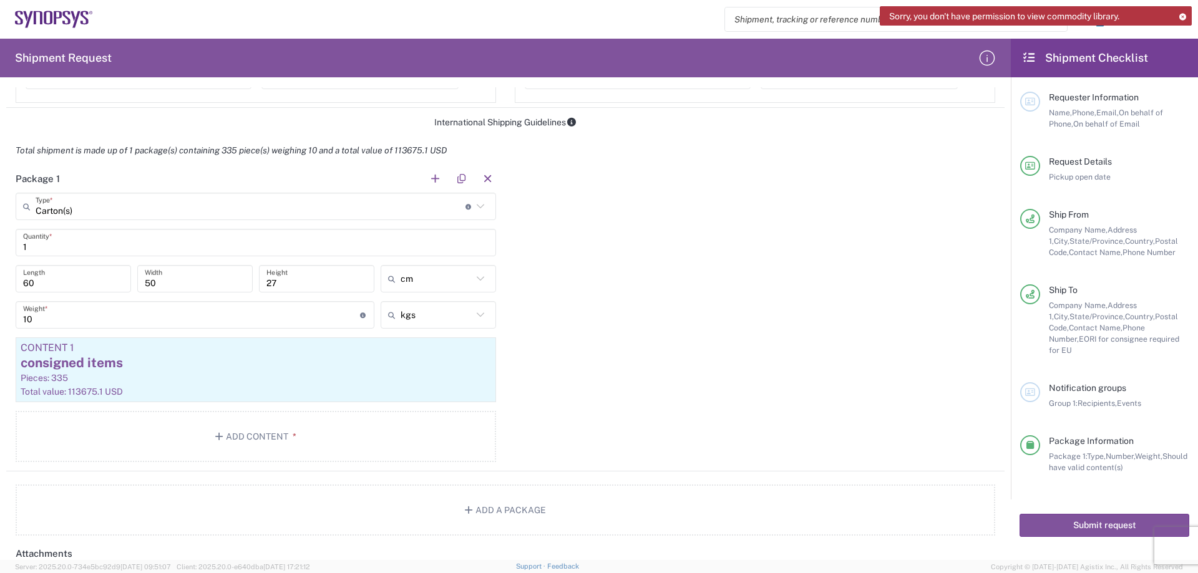
scroll to position [909, 0]
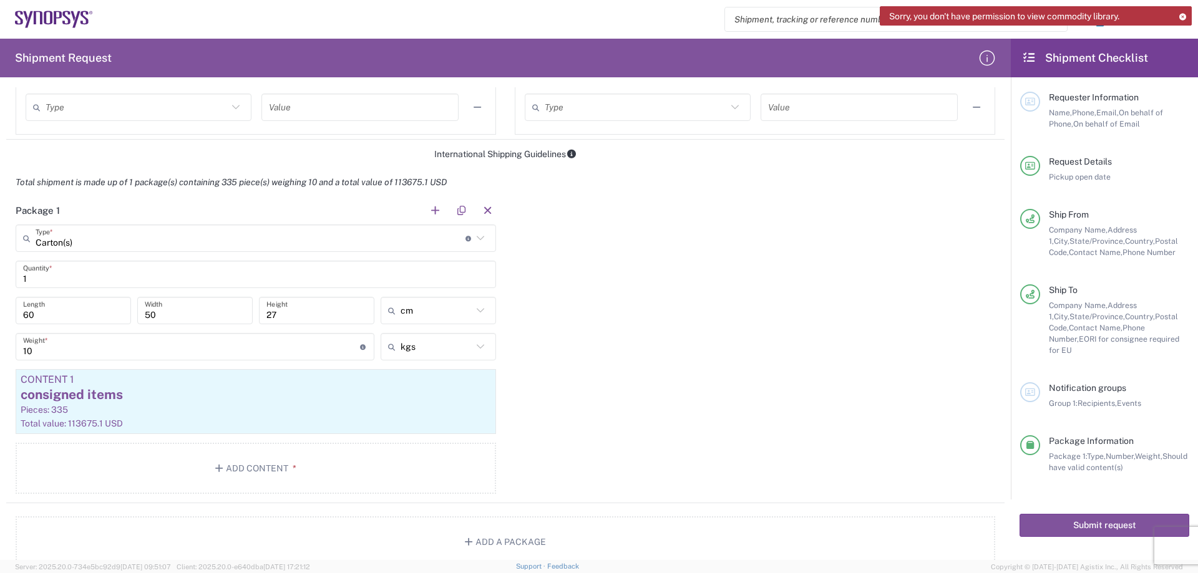
click at [1182, 19] on icon at bounding box center [1182, 16] width 9 height 7
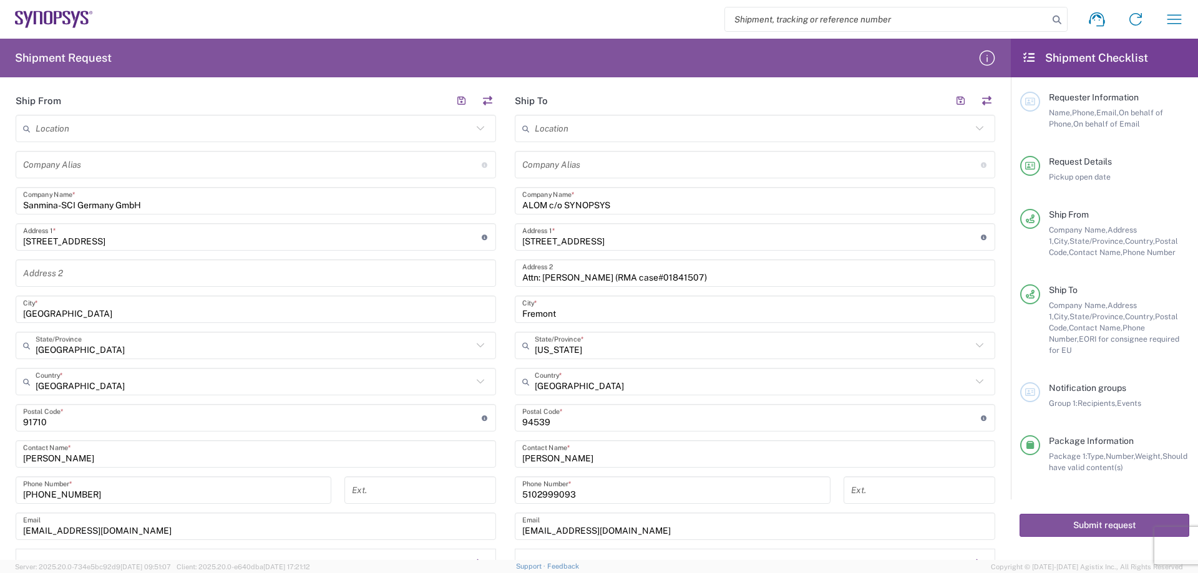
scroll to position [535, 0]
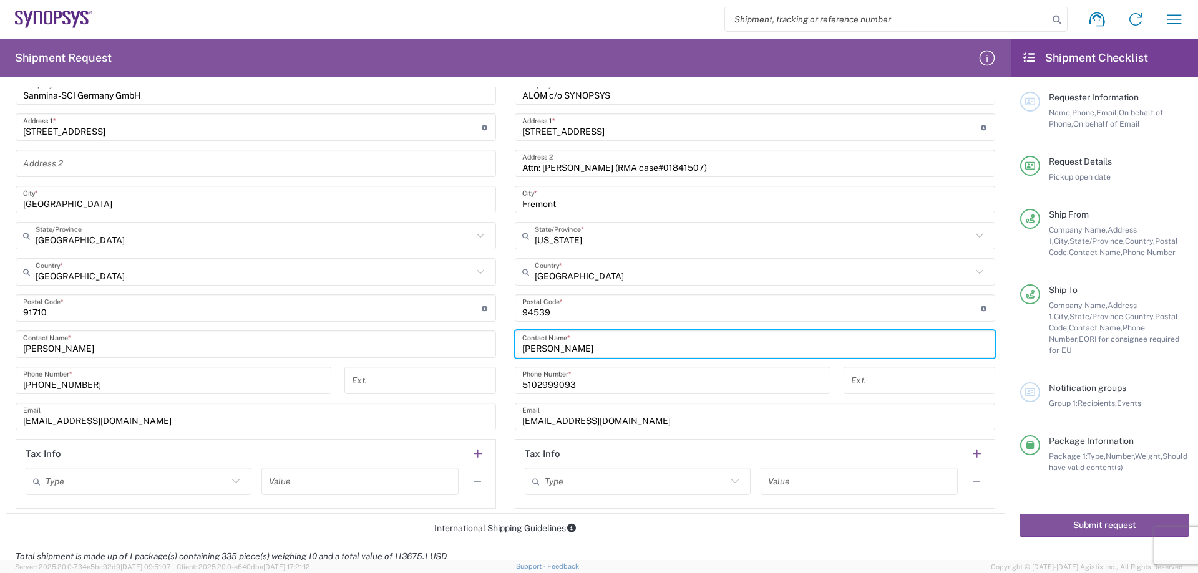
drag, startPoint x: 563, startPoint y: 347, endPoint x: 496, endPoint y: 344, distance: 66.8
click at [496, 344] on div "Ship From Location Aachen DE04 Agrate Brianza IT01 Aschheim DE02 Atlanta US60 A…" at bounding box center [505, 245] width 998 height 537
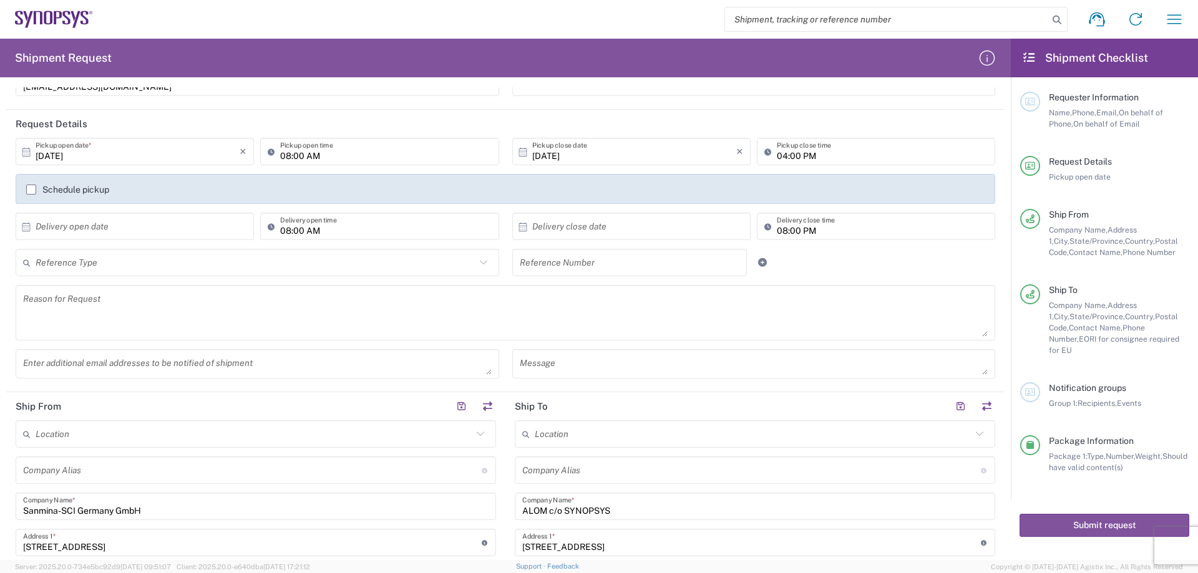
scroll to position [0, 0]
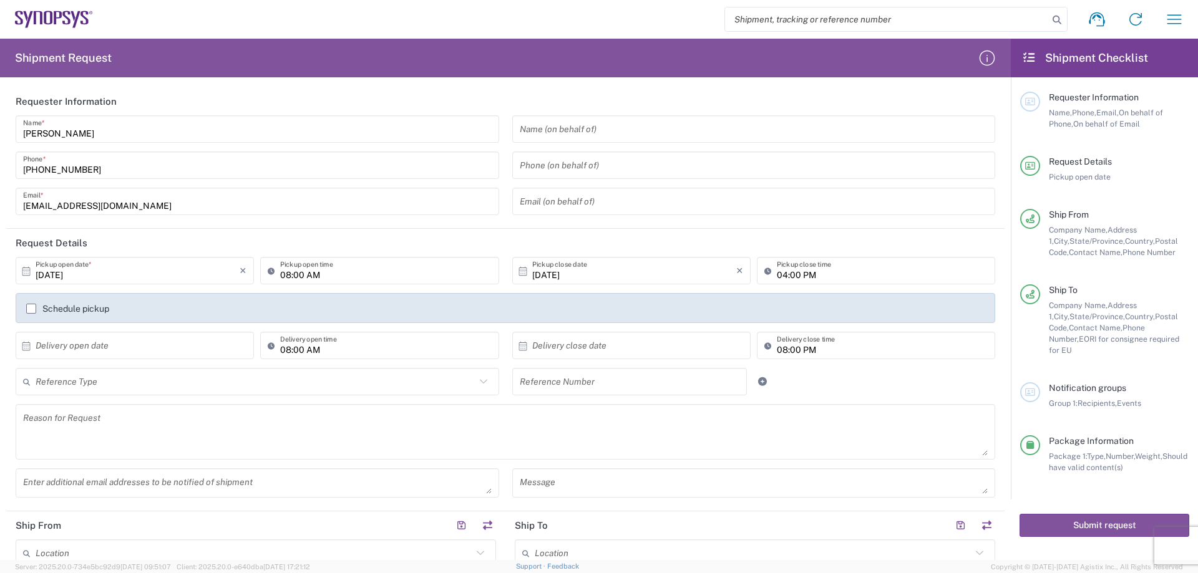
click at [549, 125] on input "text" at bounding box center [754, 130] width 468 height 22
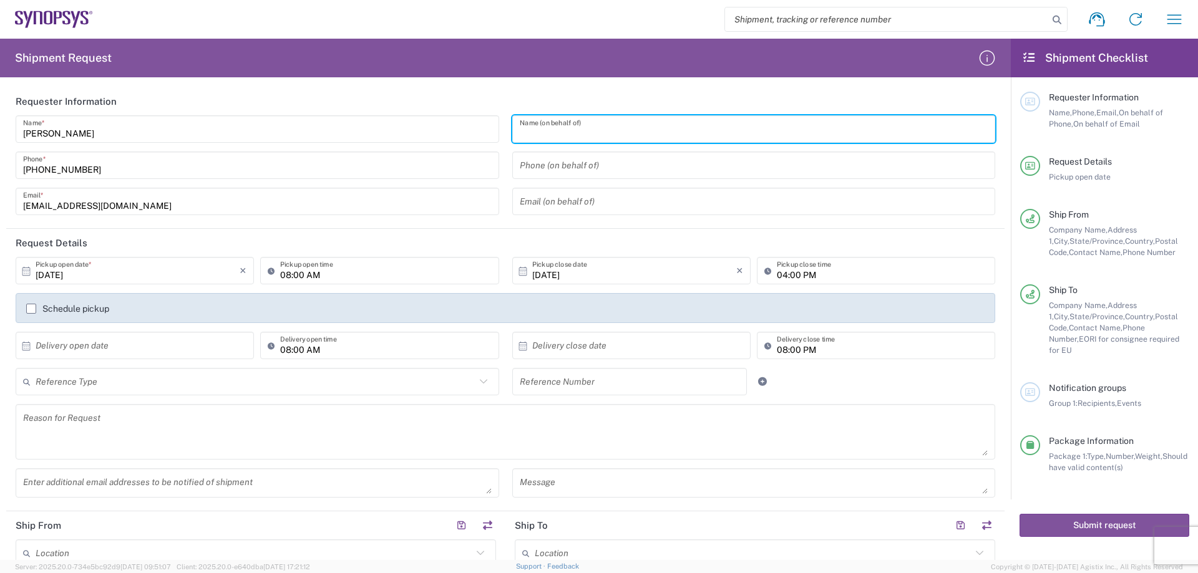
paste input "[PERSON_NAME]"
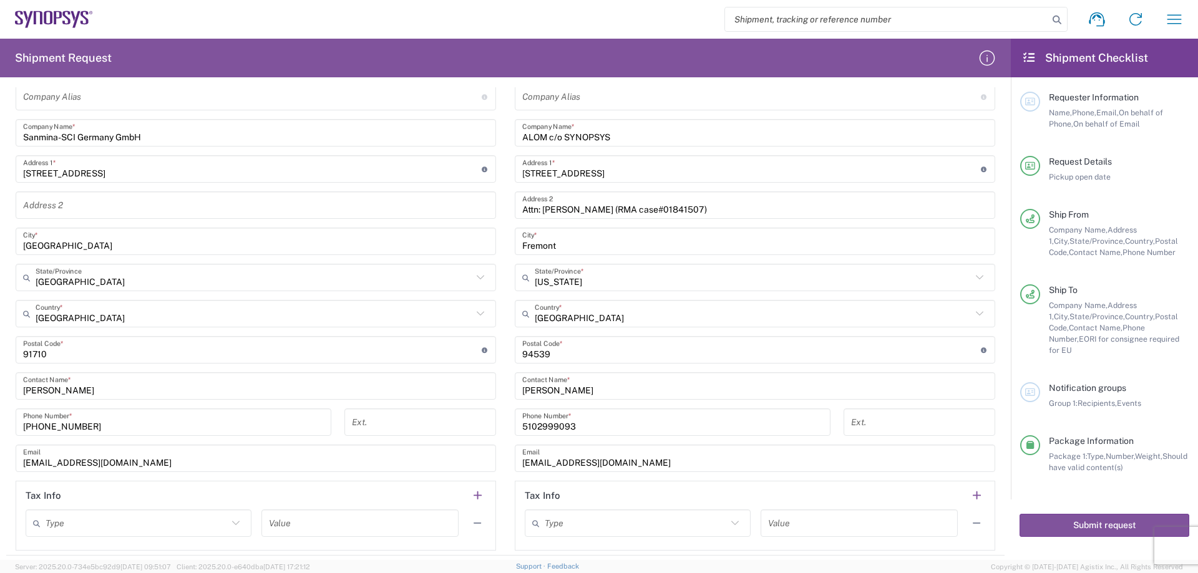
scroll to position [499, 0]
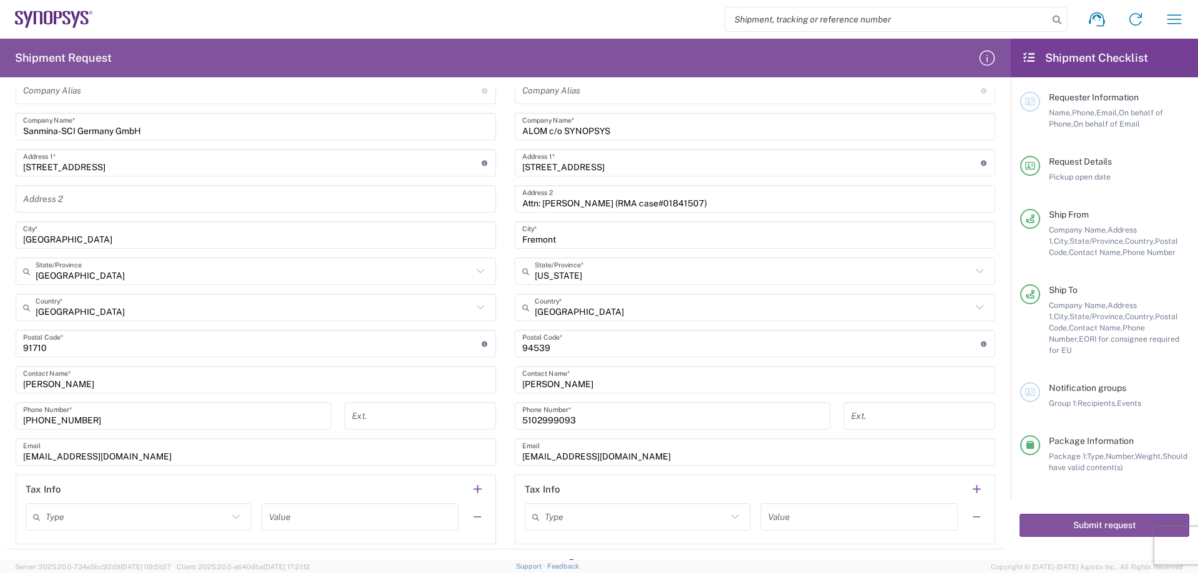
type input "[PERSON_NAME]"
drag, startPoint x: 579, startPoint y: 422, endPoint x: 507, endPoint y: 421, distance: 72.4
click at [508, 421] on div "5102999093 Phone Number *" at bounding box center [672, 420] width 329 height 36
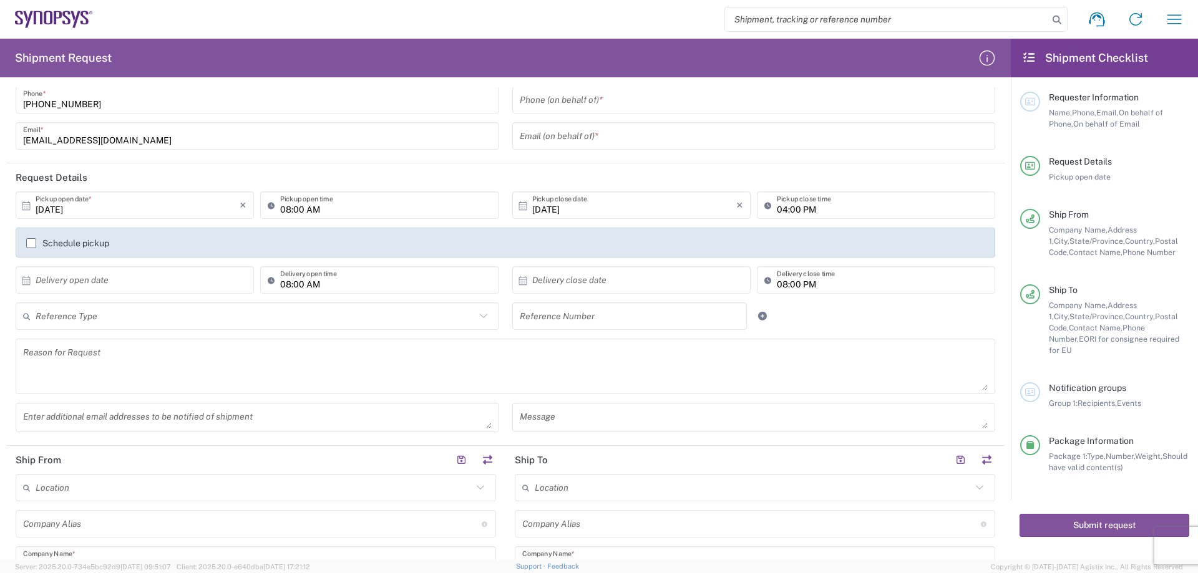
scroll to position [0, 0]
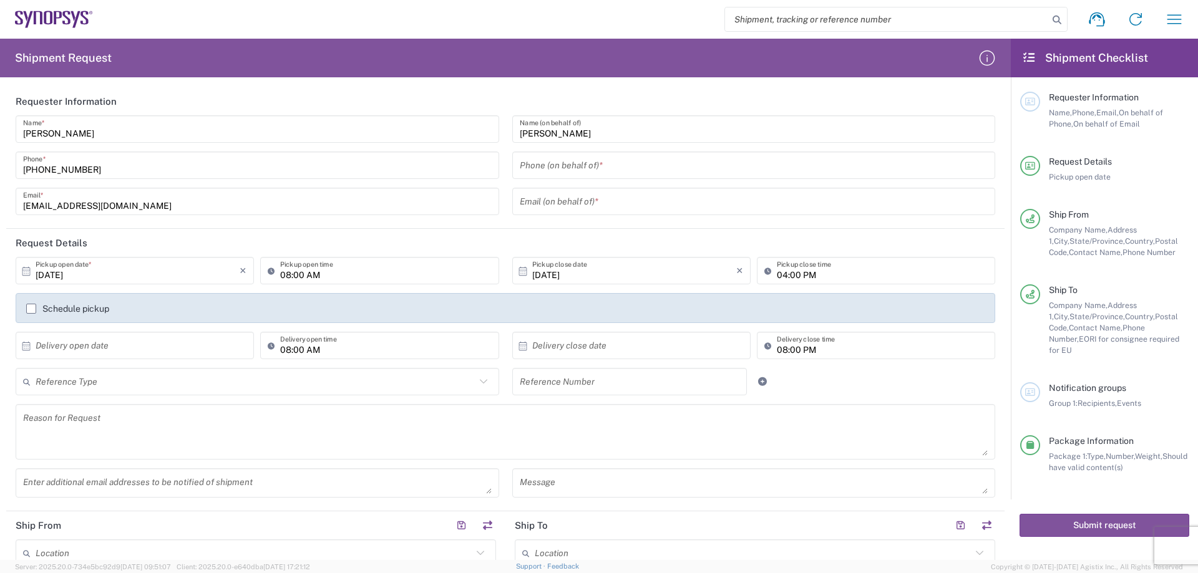
click at [549, 163] on input "tel" at bounding box center [754, 166] width 468 height 22
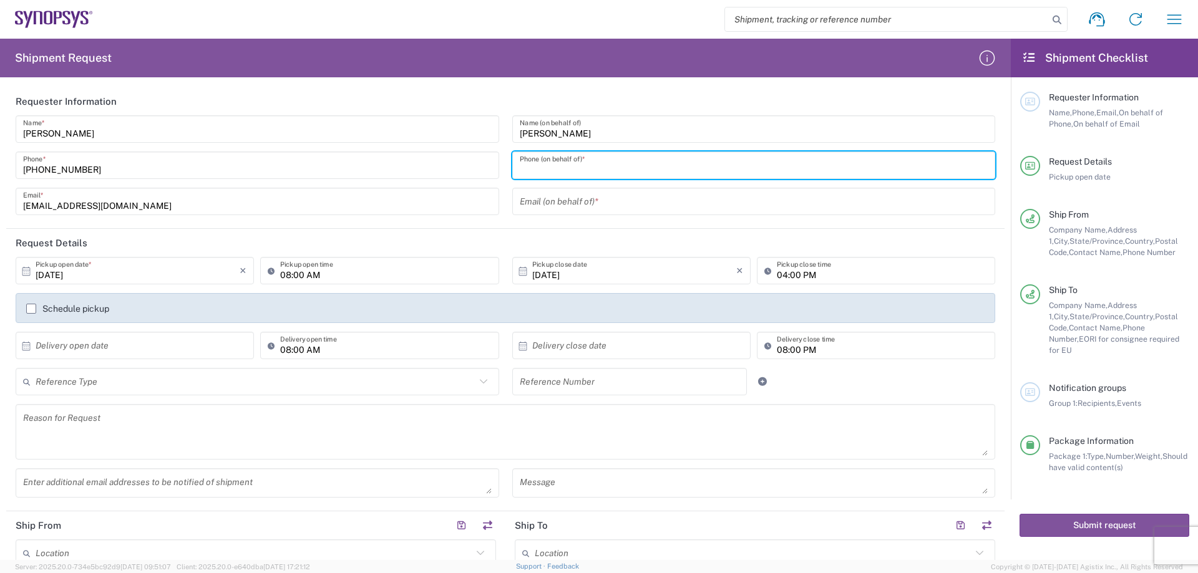
paste input "5102999093"
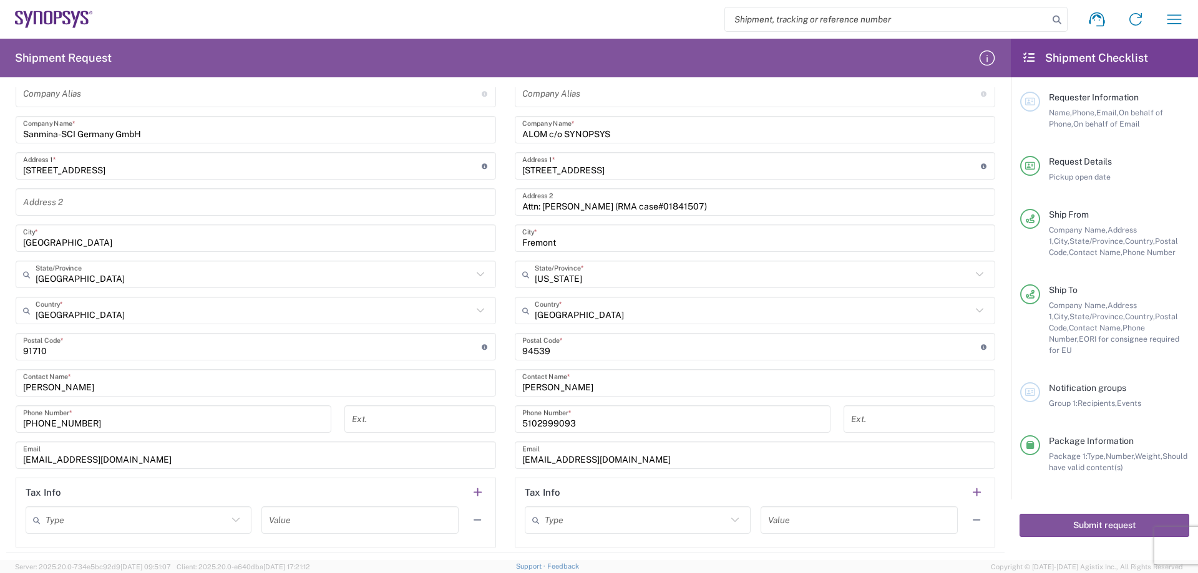
scroll to position [686, 0]
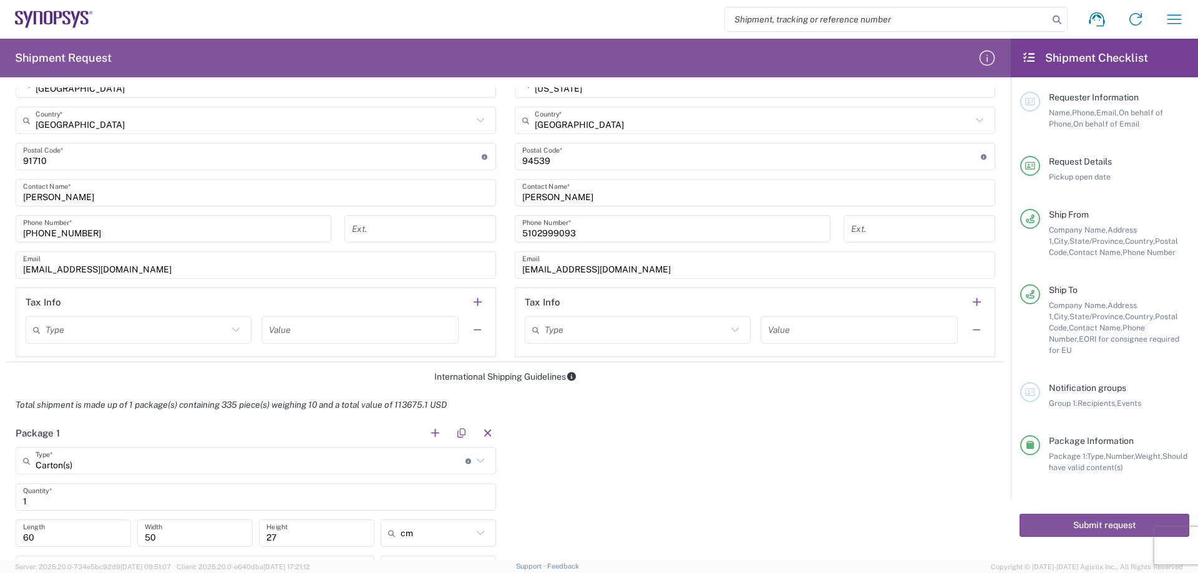
type input "5102999093"
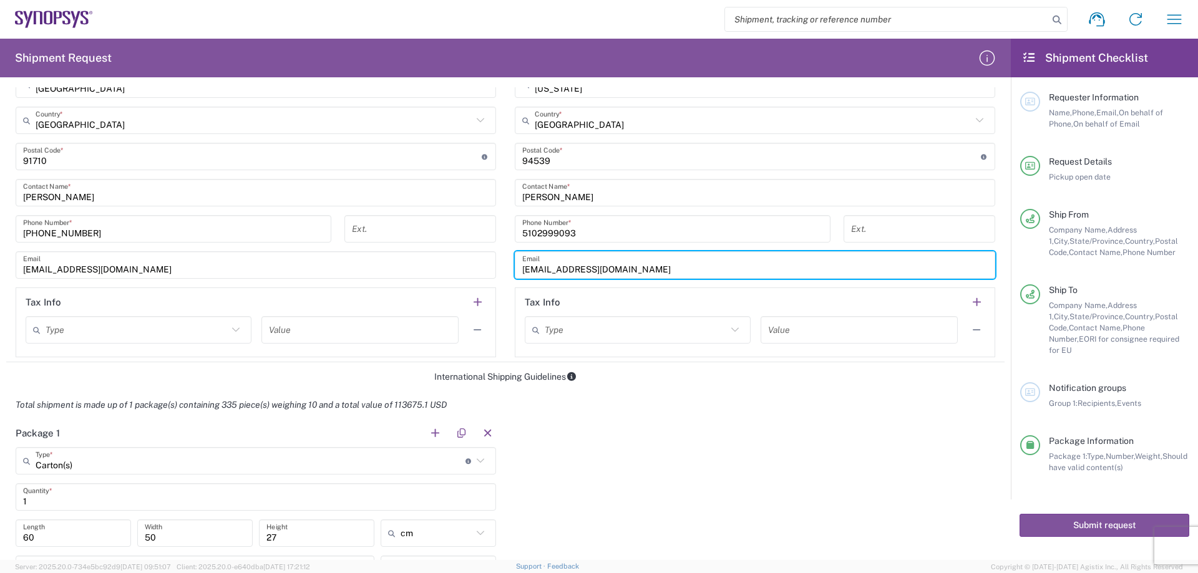
drag, startPoint x: 632, startPoint y: 268, endPoint x: 488, endPoint y: 261, distance: 143.7
click at [488, 261] on div "Ship From Location Aachen DE04 Agrate Brianza IT01 Aschheim DE02 Atlanta US60 A…" at bounding box center [505, 93] width 998 height 537
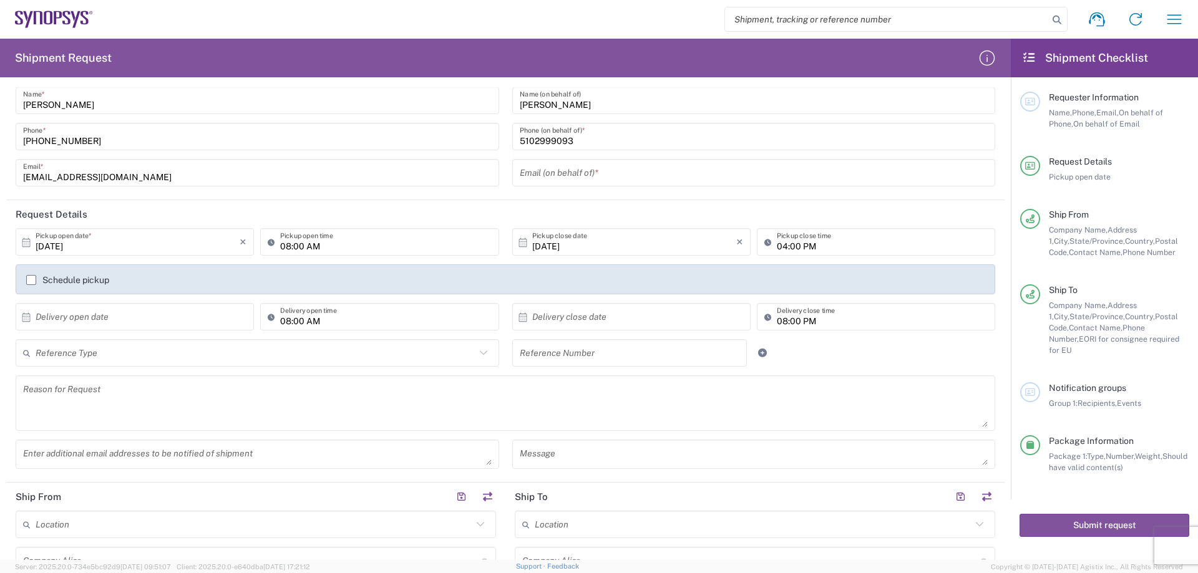
scroll to position [0, 0]
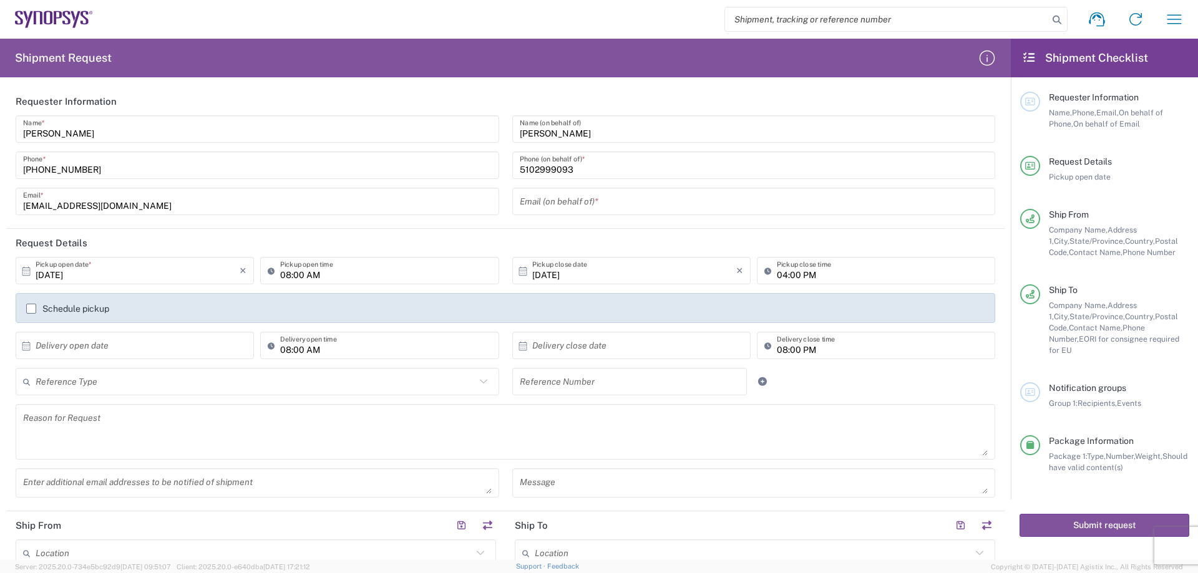
click at [568, 198] on input "text" at bounding box center [754, 202] width 468 height 22
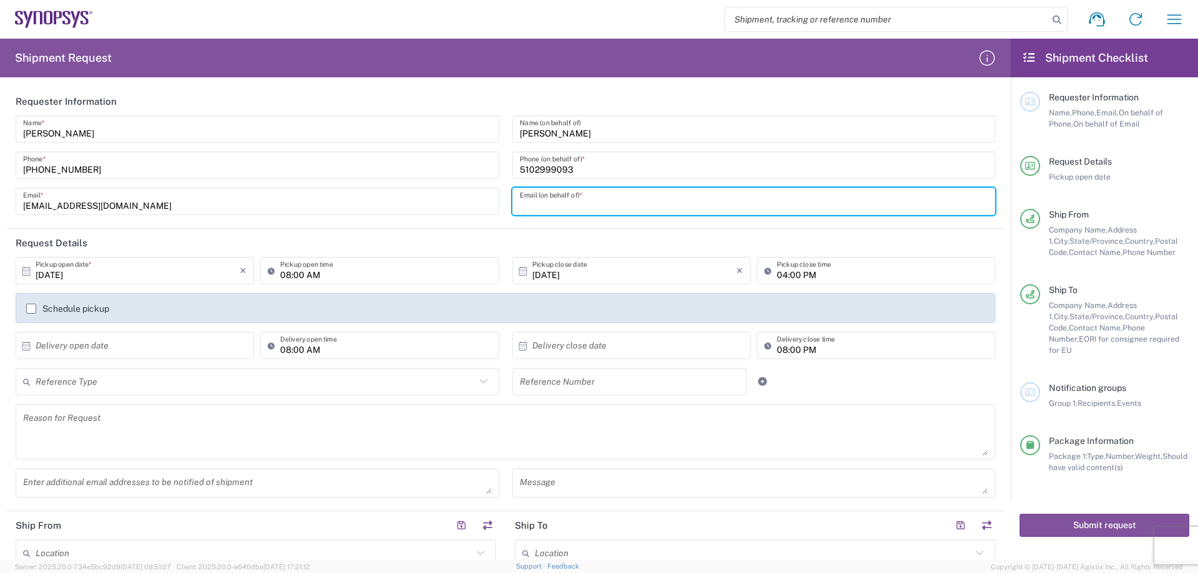
paste input "[EMAIL_ADDRESS][DOMAIN_NAME]"
type input "[EMAIL_ADDRESS][DOMAIN_NAME]"
click at [580, 246] on header "Request Details" at bounding box center [505, 243] width 998 height 28
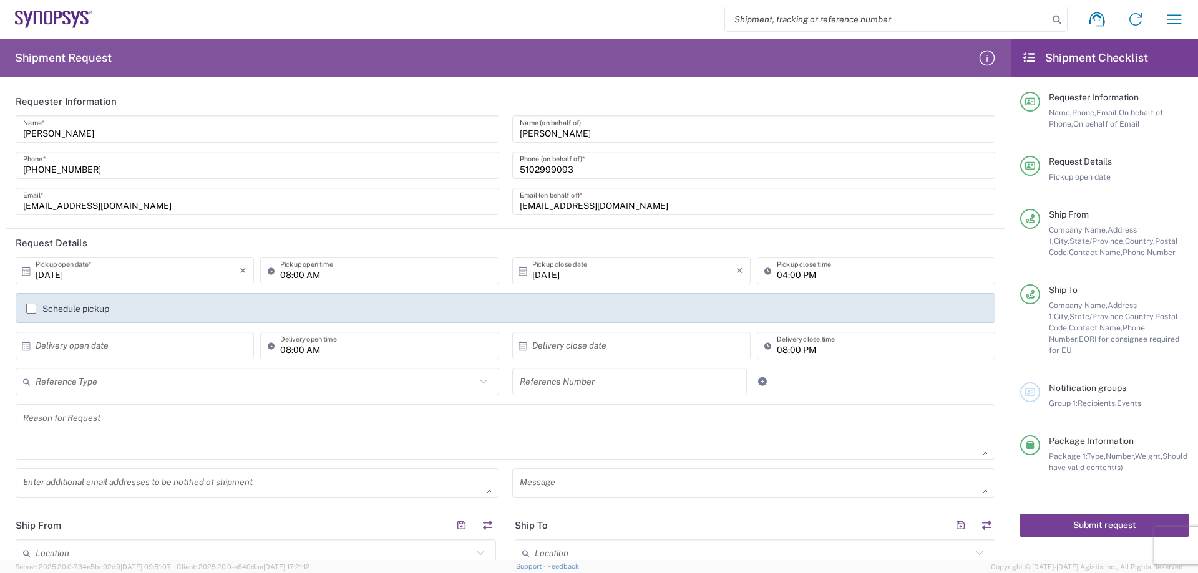
click at [1105, 515] on button "Submit request" at bounding box center [1104, 525] width 170 height 23
